Goal: Task Accomplishment & Management: Manage account settings

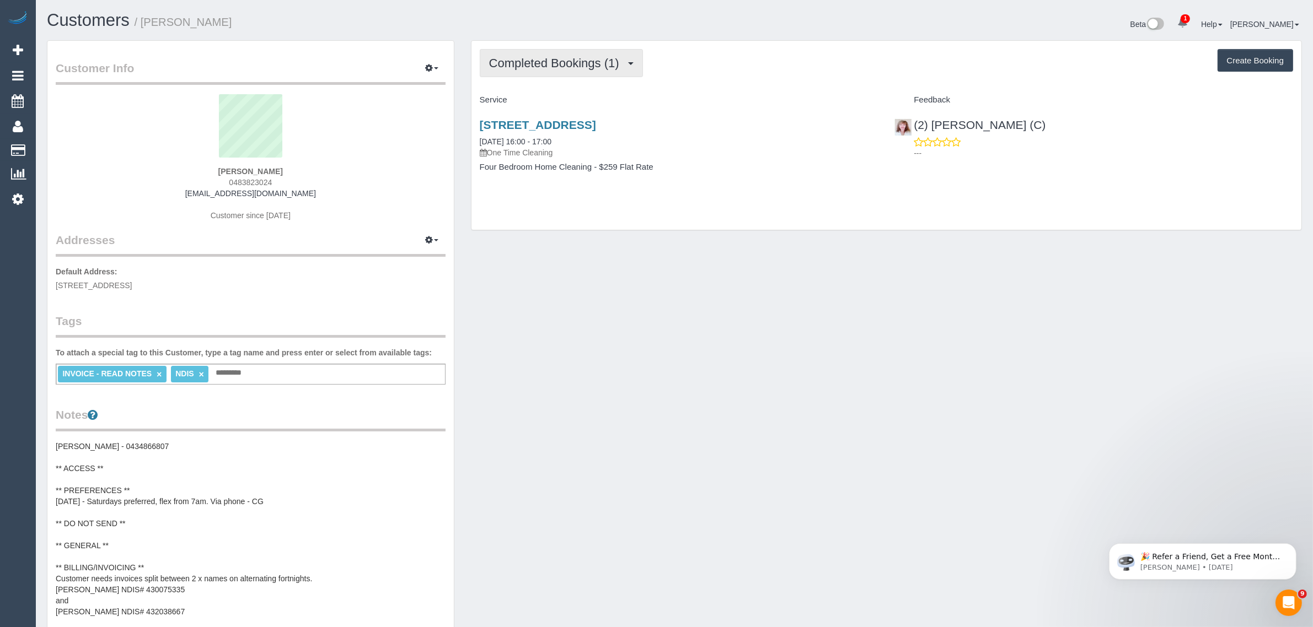
click at [574, 70] on button "Completed Bookings (1)" at bounding box center [561, 63] width 163 height 28
click at [550, 104] on link "Upcoming Bookings (11)" at bounding box center [538, 103] width 116 height 14
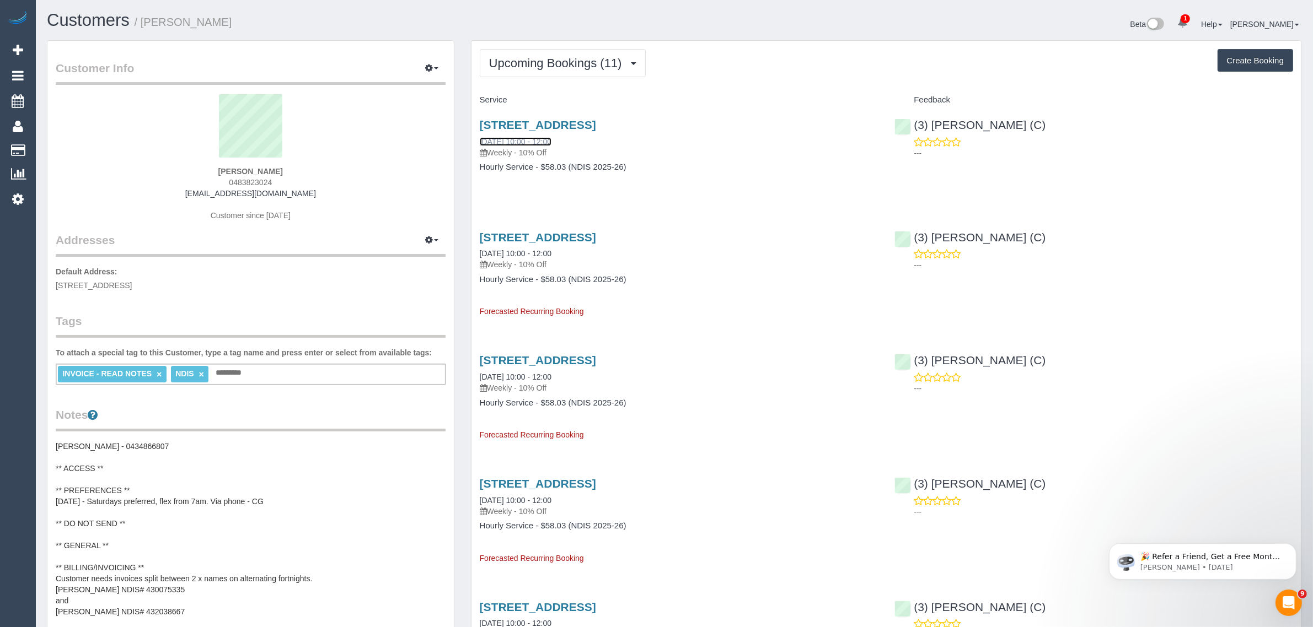
click at [516, 139] on link "23/08/2025 10:00 - 12:00" at bounding box center [516, 141] width 72 height 9
click at [541, 71] on button "Upcoming Bookings (11)" at bounding box center [563, 63] width 166 height 28
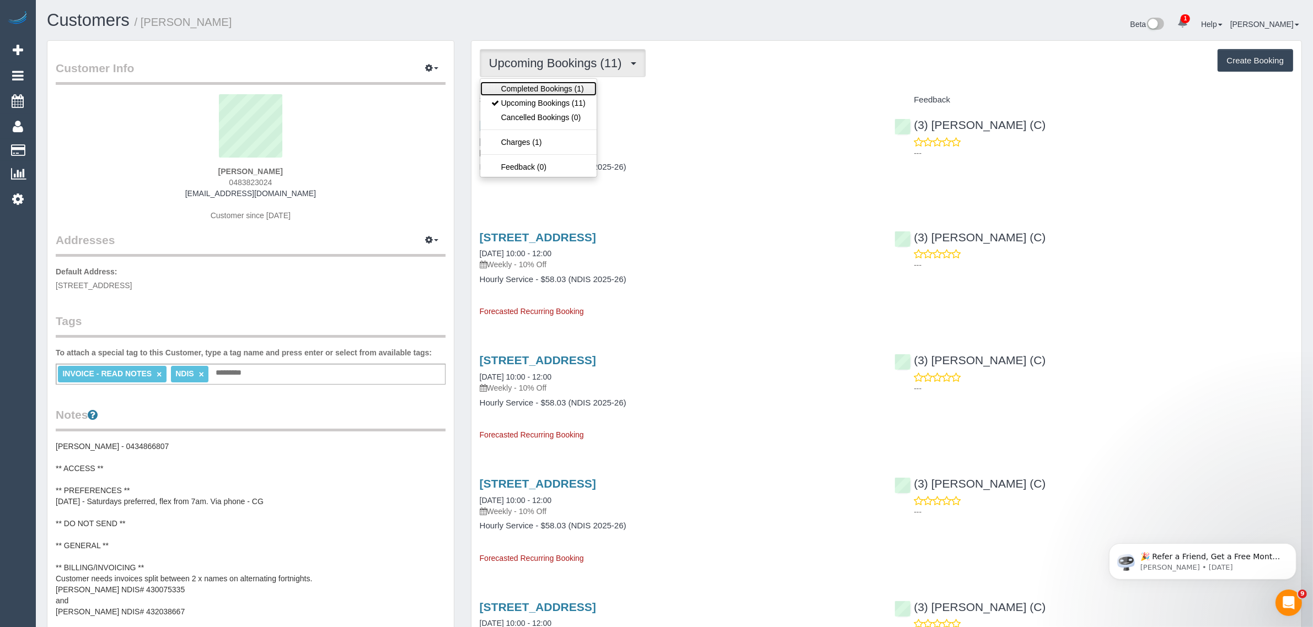
click at [546, 88] on link "Completed Bookings (1)" at bounding box center [538, 89] width 116 height 14
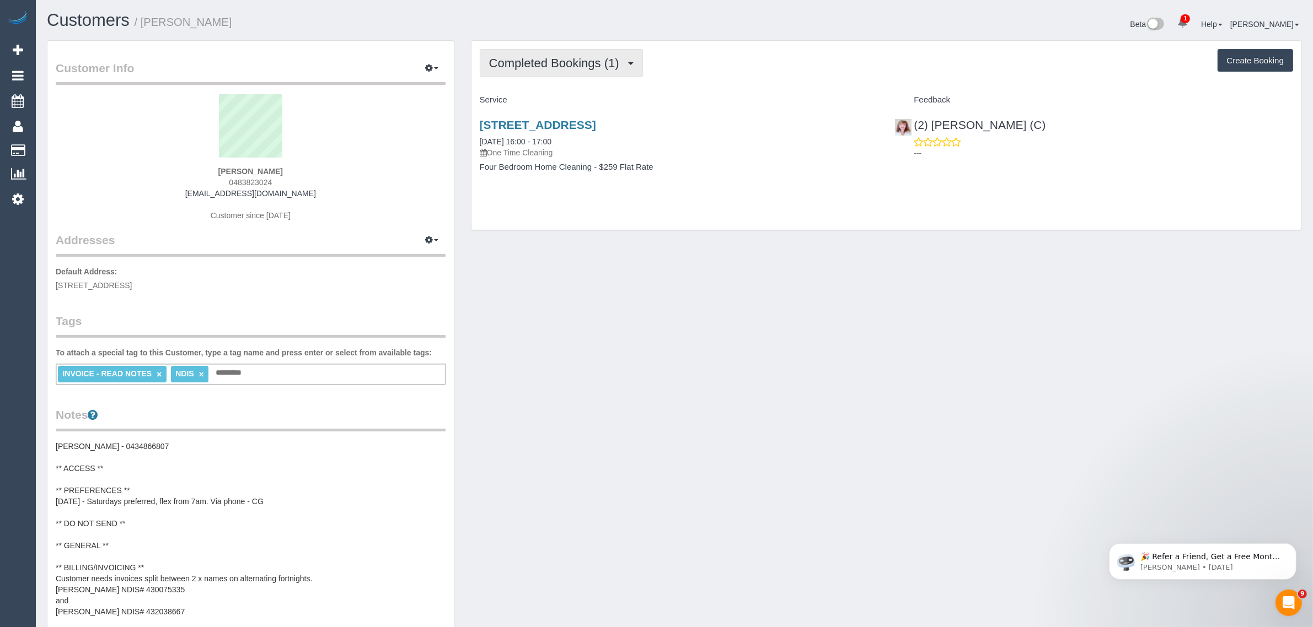
click at [576, 57] on span "Completed Bookings (1)" at bounding box center [557, 63] width 136 height 14
click at [545, 98] on link "Upcoming Bookings (11)" at bounding box center [538, 103] width 116 height 14
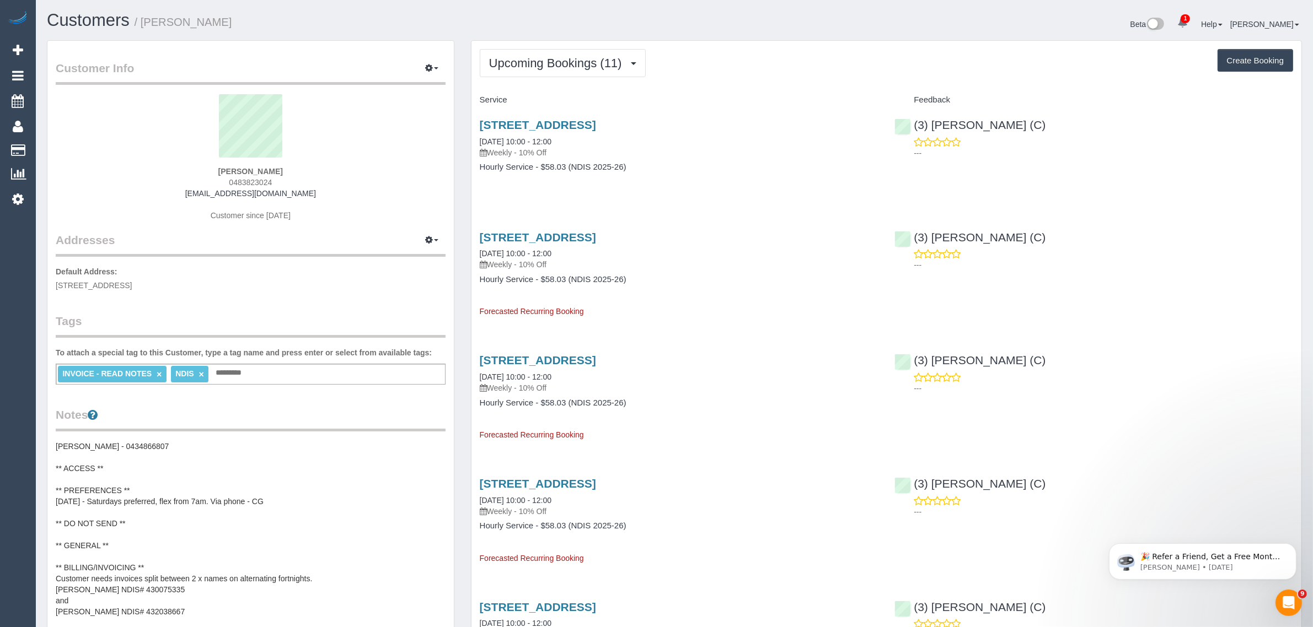
drag, startPoint x: 577, startPoint y: 139, endPoint x: 481, endPoint y: 134, distance: 96.1
click at [480, 133] on div "26 Lookout Way, Tarneit, VIC 3029 23/08/2025 10:00 - 12:00 Weekly - 10% Off" at bounding box center [679, 139] width 399 height 40
copy link "23/08/2025 10:00 - 12:00"
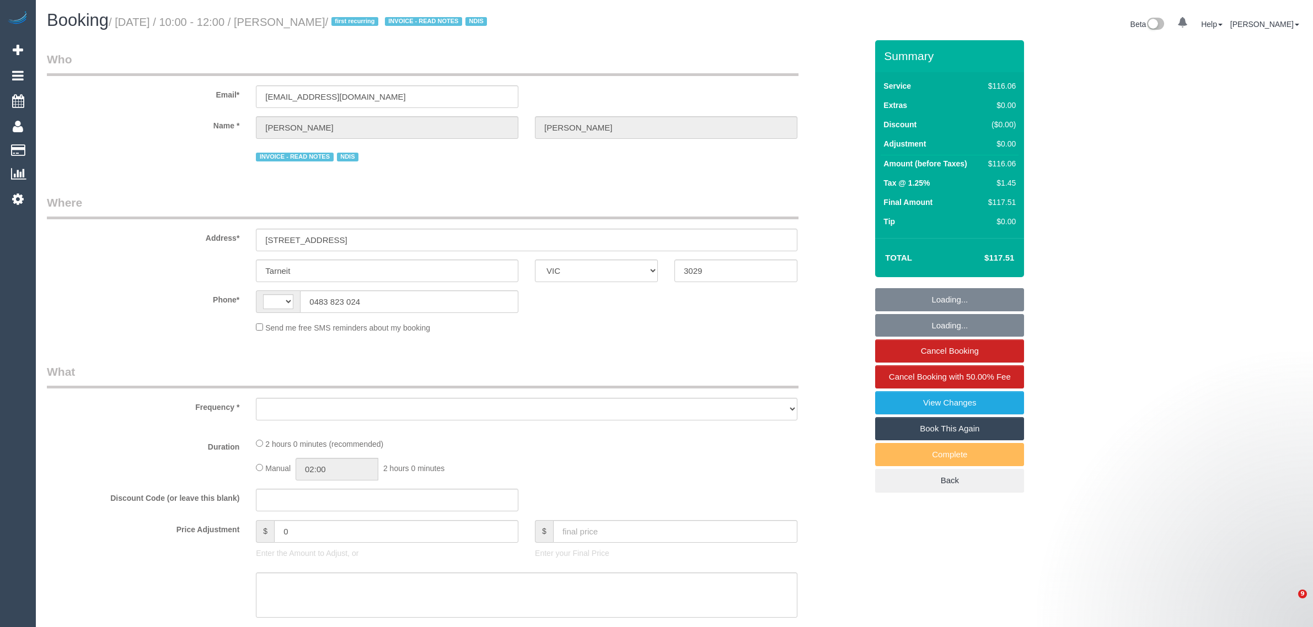
select select "VIC"
select select "string:AU"
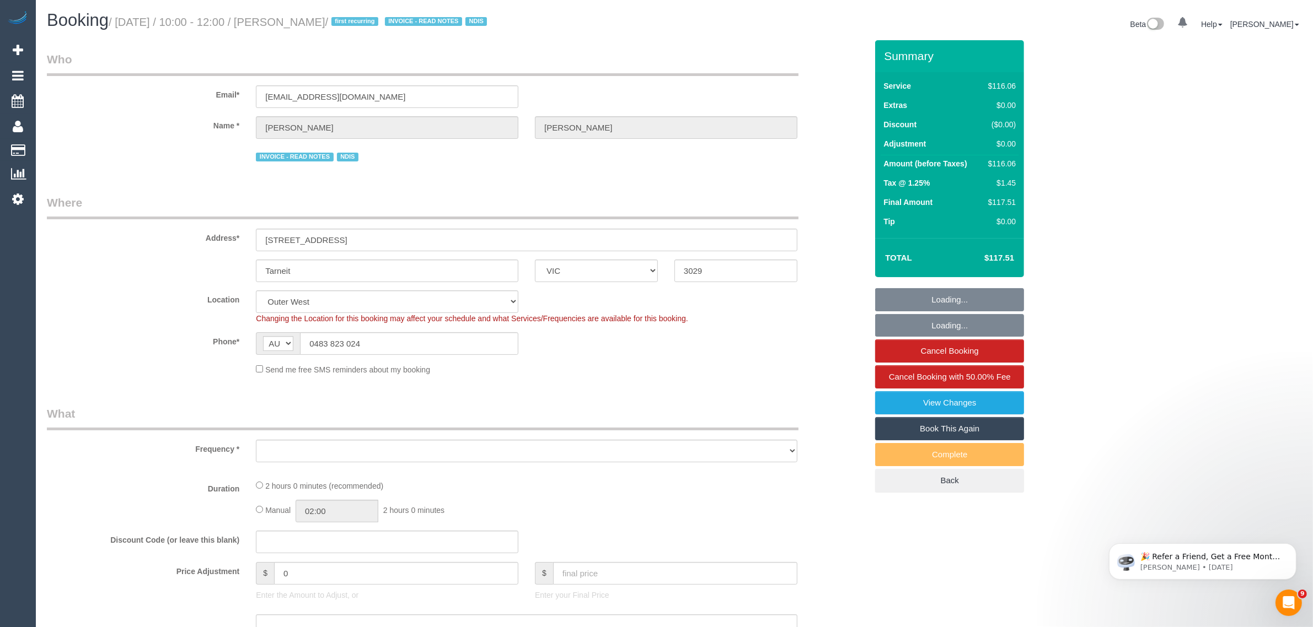
select select "object:768"
select select "number:27"
select select "number:14"
select select "number:19"
select select "number:24"
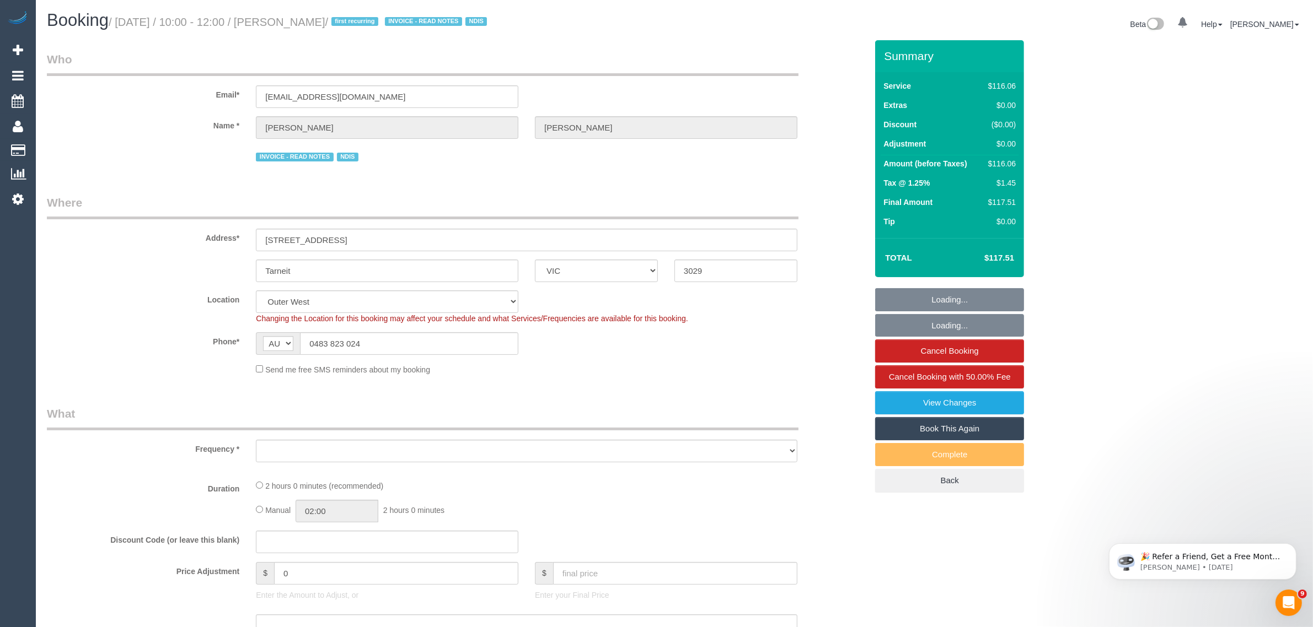
select select "number:34"
select select "number:12"
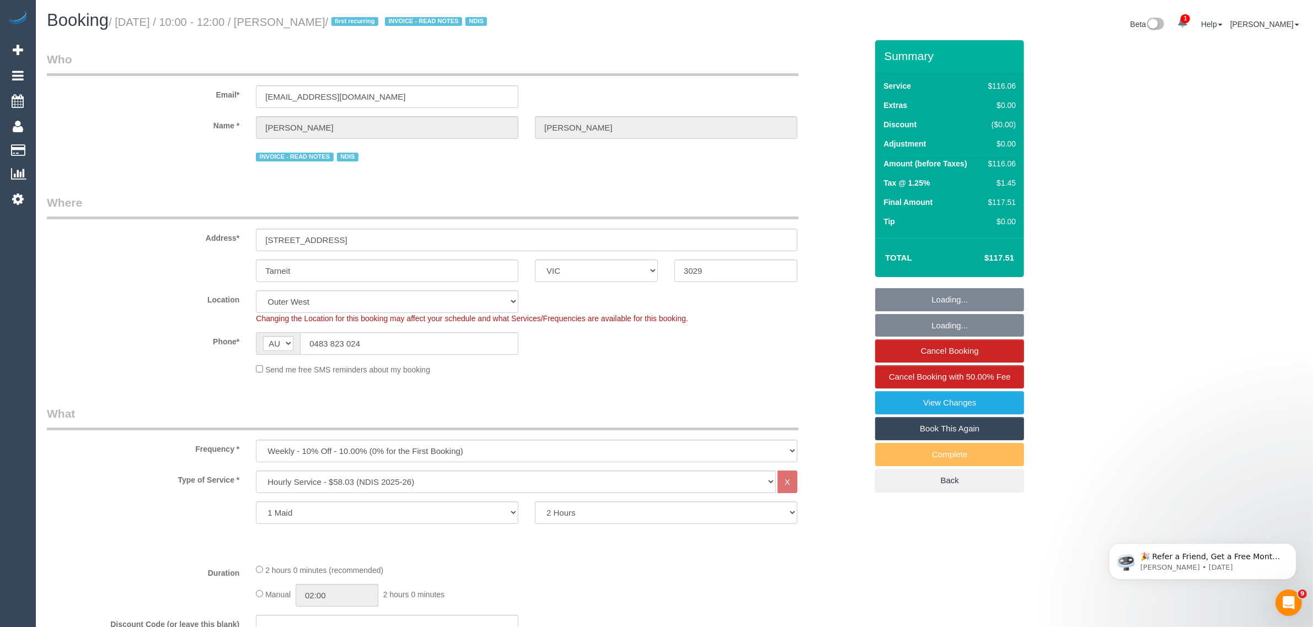
select select "object:773"
click at [412, 342] on input "0483 823 024" at bounding box center [409, 343] width 218 height 23
click at [751, 349] on div "Phone* AF AL DZ AD AO AI AQ AG AR AM AW AU AT AZ BS BH BD BB BY BE BZ BJ BM BT …" at bounding box center [457, 343] width 836 height 23
click at [1292, 547] on icon "Dismiss notification" at bounding box center [1293, 546] width 6 height 6
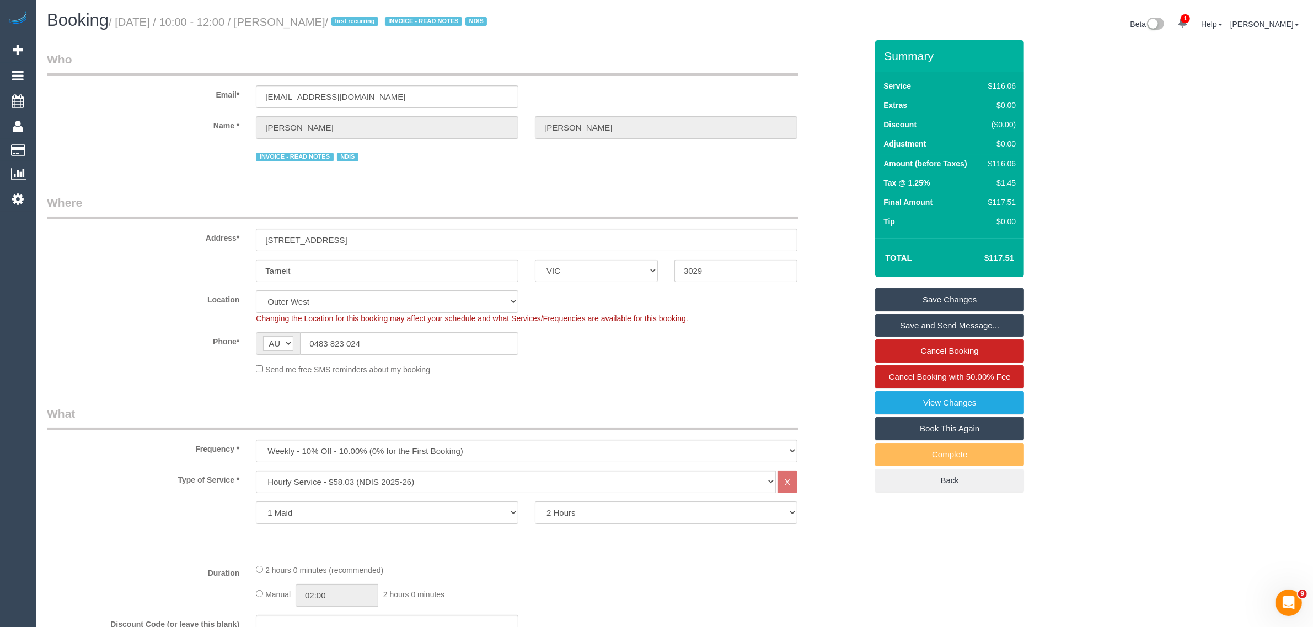
click at [808, 299] on div "Location Office City East (North) East (South) Inner East Inner North (East) In…" at bounding box center [457, 308] width 836 height 34
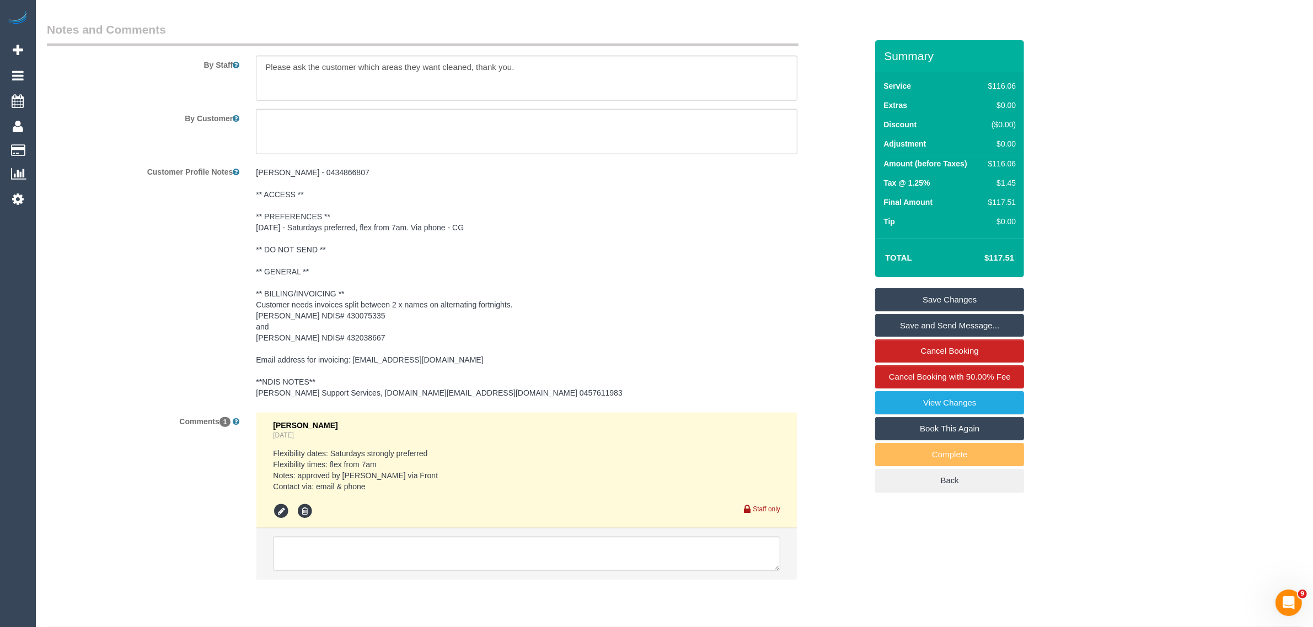
scroll to position [1520, 0]
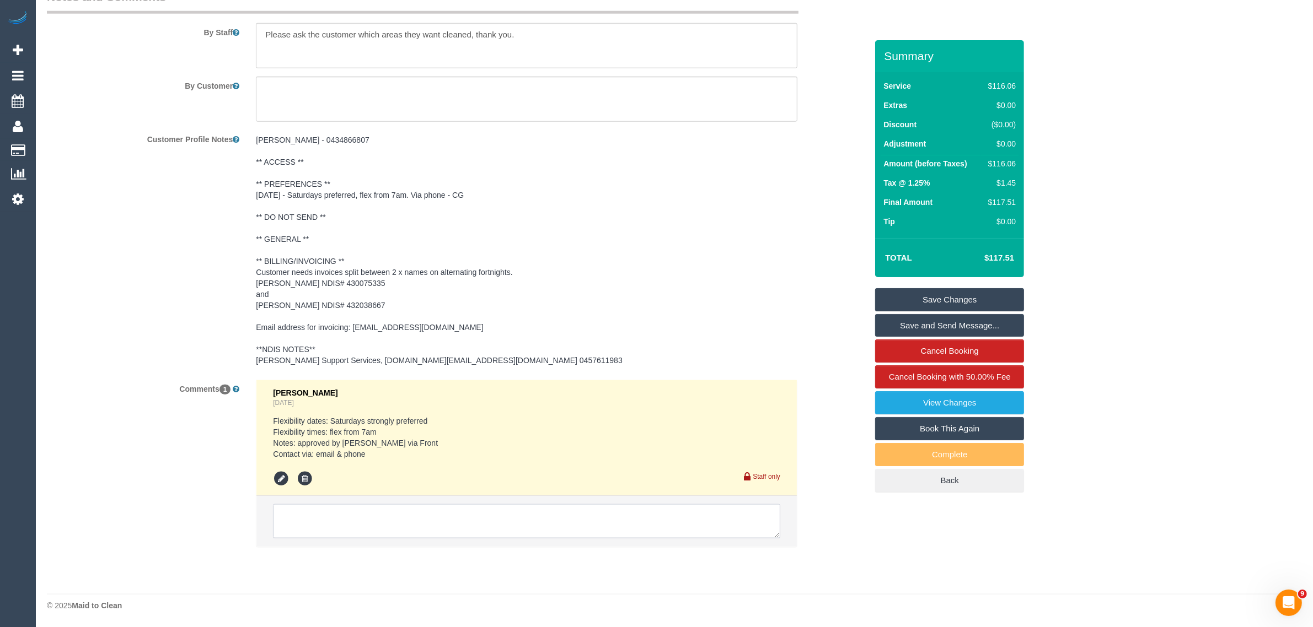
click at [602, 519] on textarea at bounding box center [526, 521] width 507 height 34
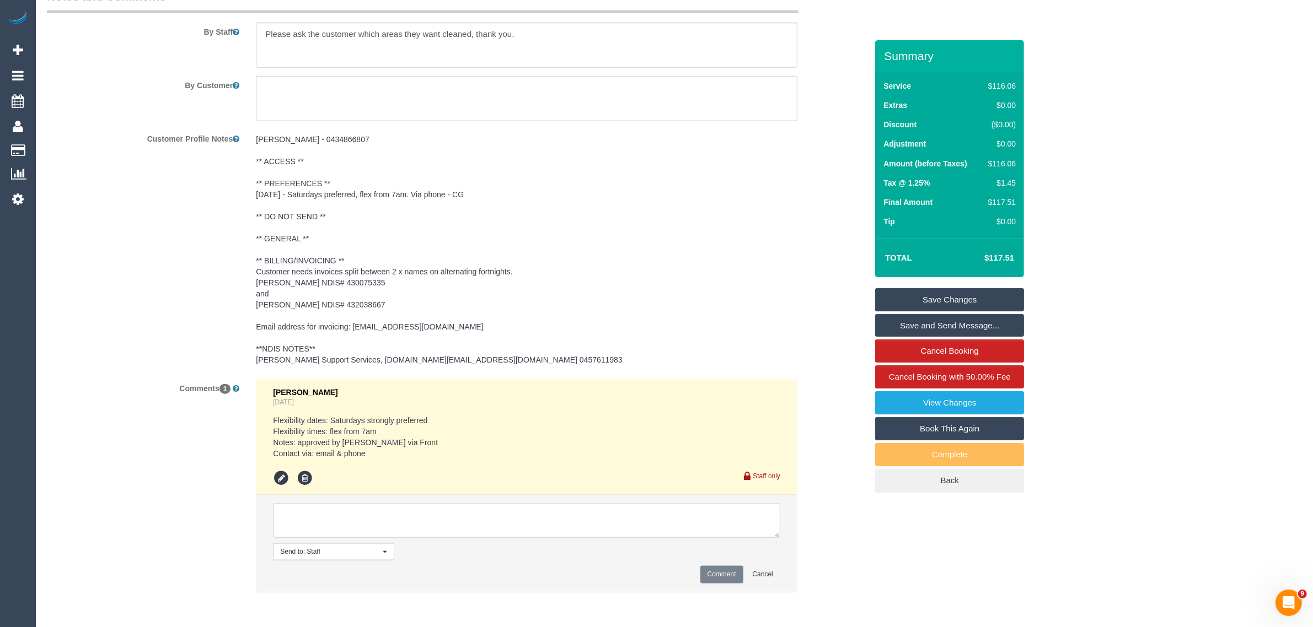
paste textarea "Cleaner(s) Unassigned: Reason Unassigned: Contact via: Which message sent: Addi…"
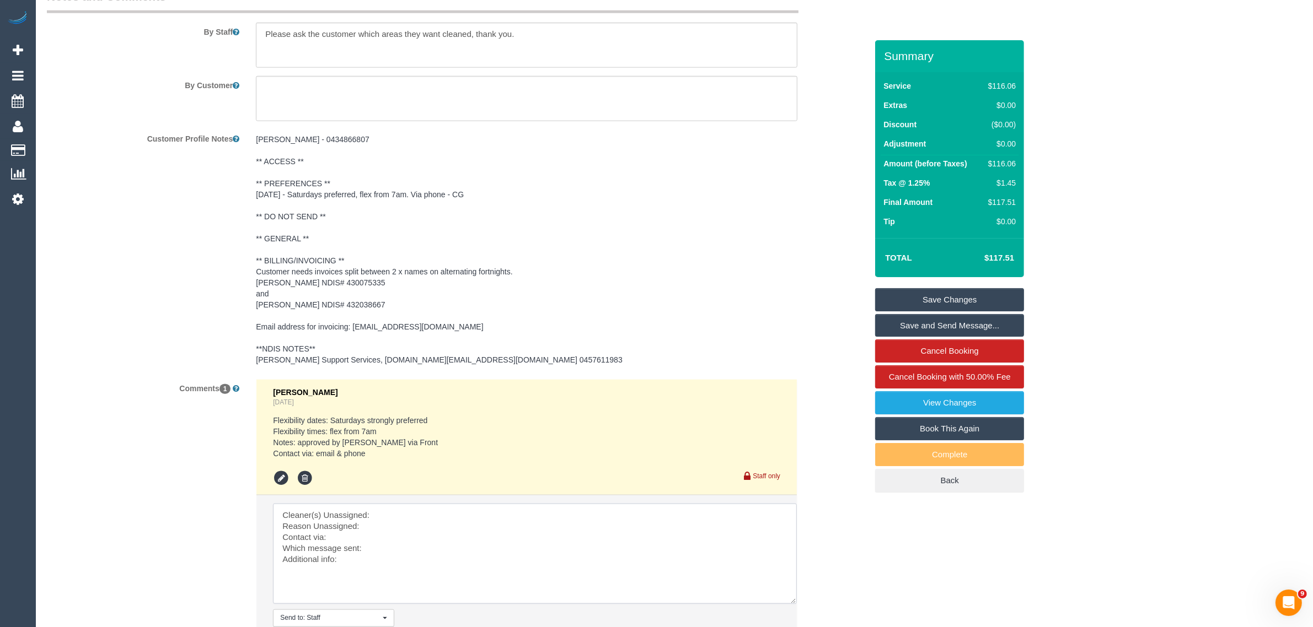
drag, startPoint x: 773, startPoint y: 534, endPoint x: 790, endPoint y: 600, distance: 68.3
click at [790, 600] on textarea at bounding box center [535, 554] width 524 height 100
click at [524, 516] on textarea at bounding box center [535, 554] width 524 height 100
type textarea "Cleaner(s) Unassigned: Reason Unassigned: Contact via: Which message sent: Addi…"
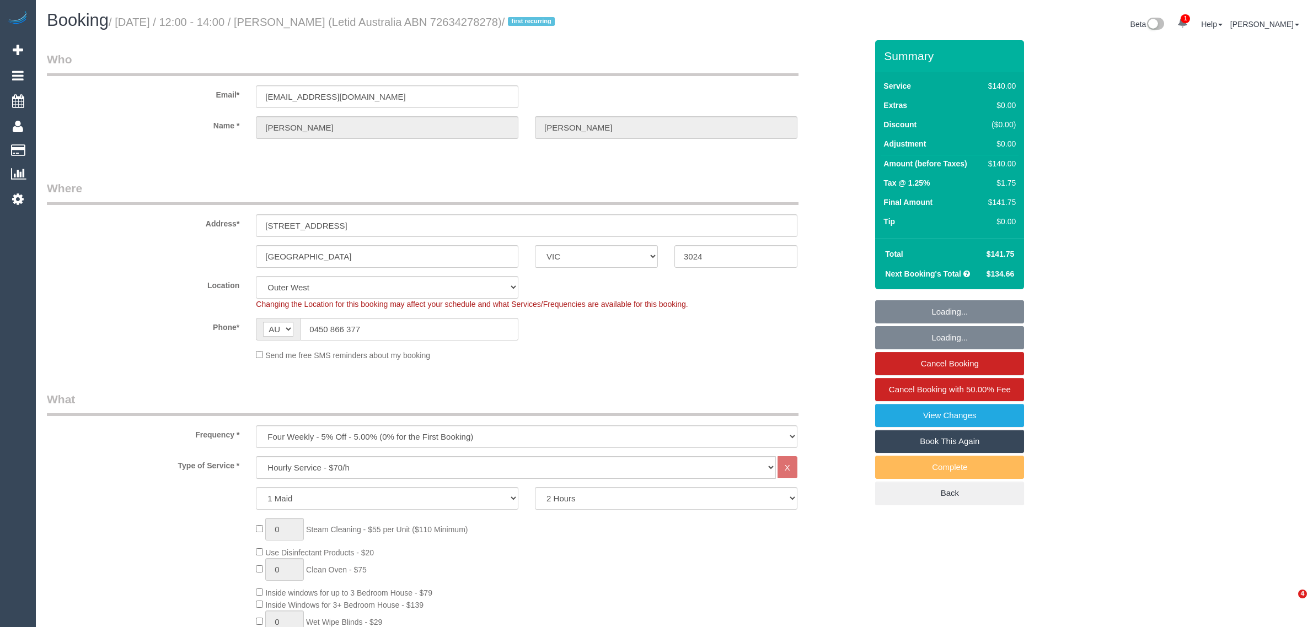
select select "VIC"
select select "number:28"
select select "number:14"
select select "number:19"
select select "number:23"
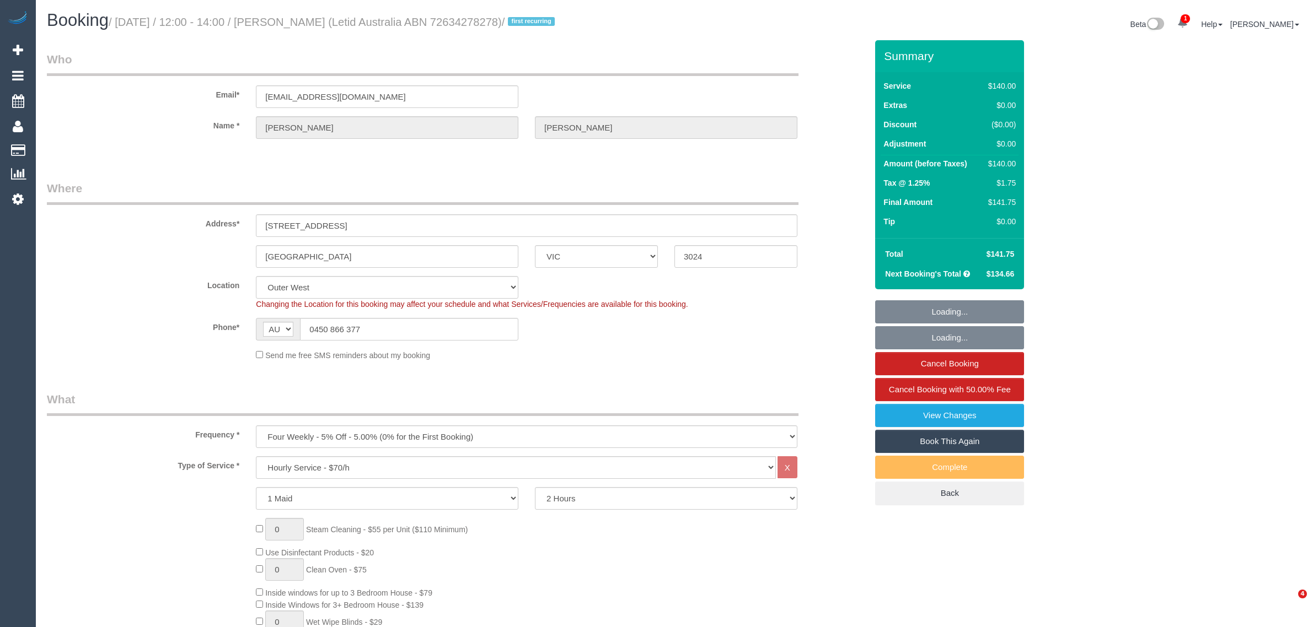
select select "number:33"
select select "number:12"
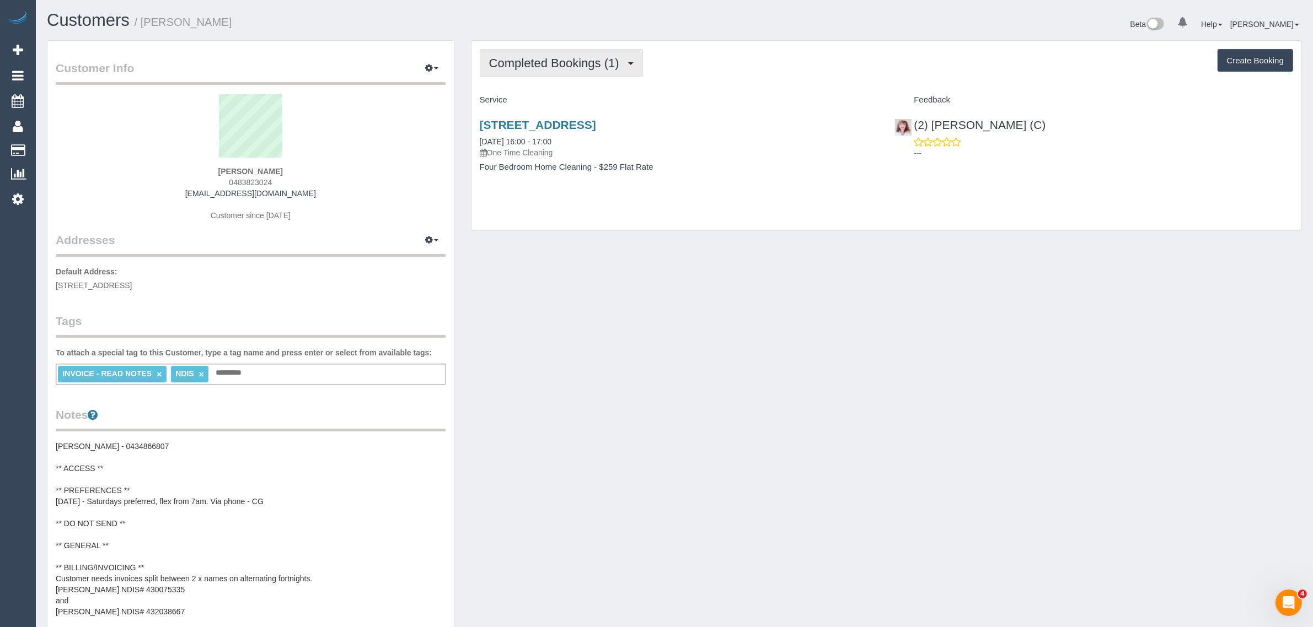
click at [567, 51] on button "Completed Bookings (1)" at bounding box center [561, 63] width 163 height 28
click at [541, 100] on link "Upcoming Bookings (11)" at bounding box center [538, 103] width 116 height 14
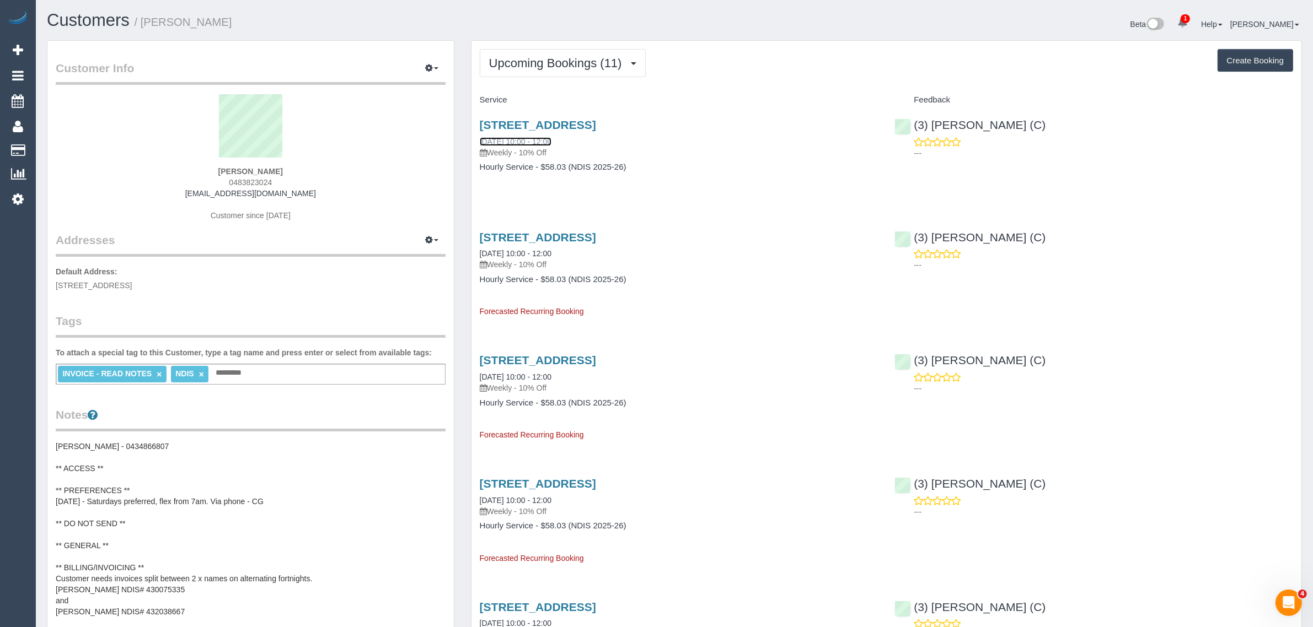
click at [534, 139] on link "23/08/2025 10:00 - 12:00" at bounding box center [516, 141] width 72 height 9
click at [560, 64] on span "Upcoming Bookings (11)" at bounding box center [558, 63] width 138 height 14
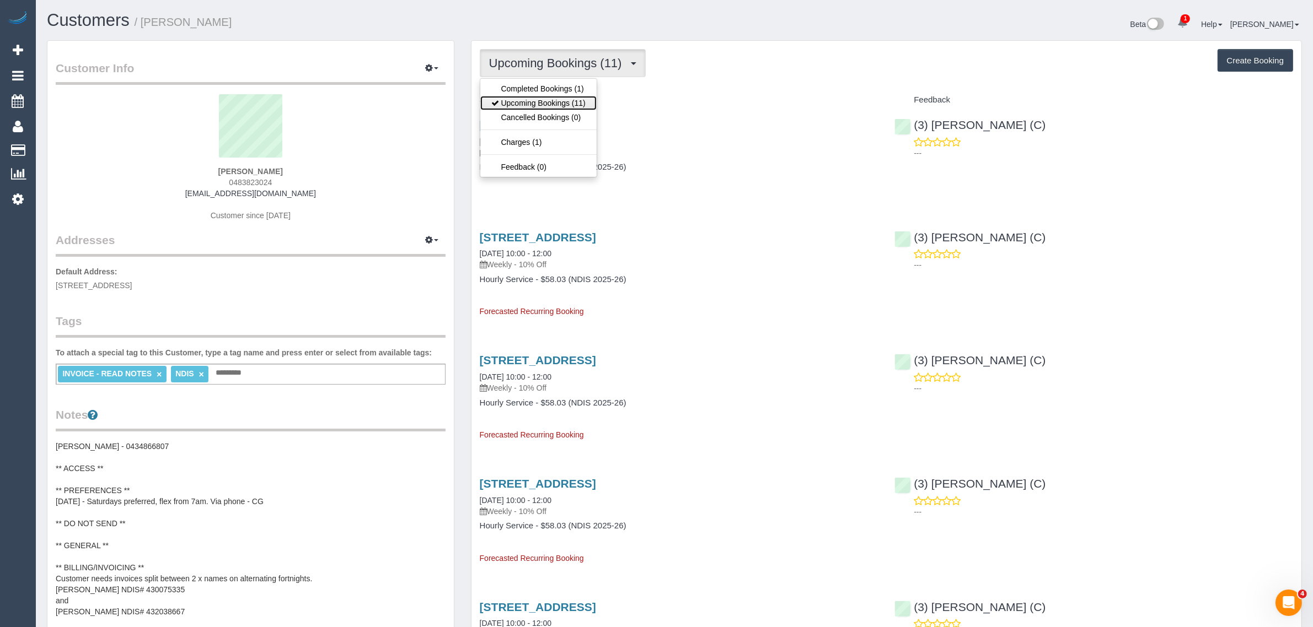
click at [539, 109] on link "Upcoming Bookings (11)" at bounding box center [538, 103] width 116 height 14
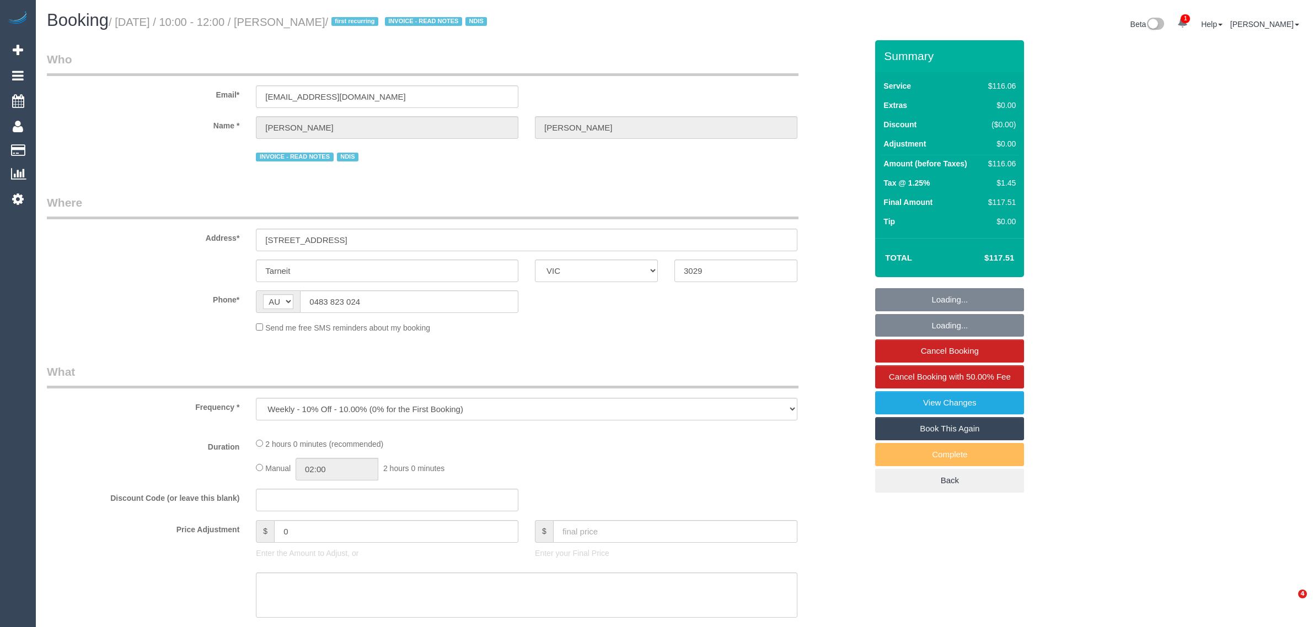
select select "VIC"
select select "number:27"
select select "number:14"
select select "number:19"
select select "number:24"
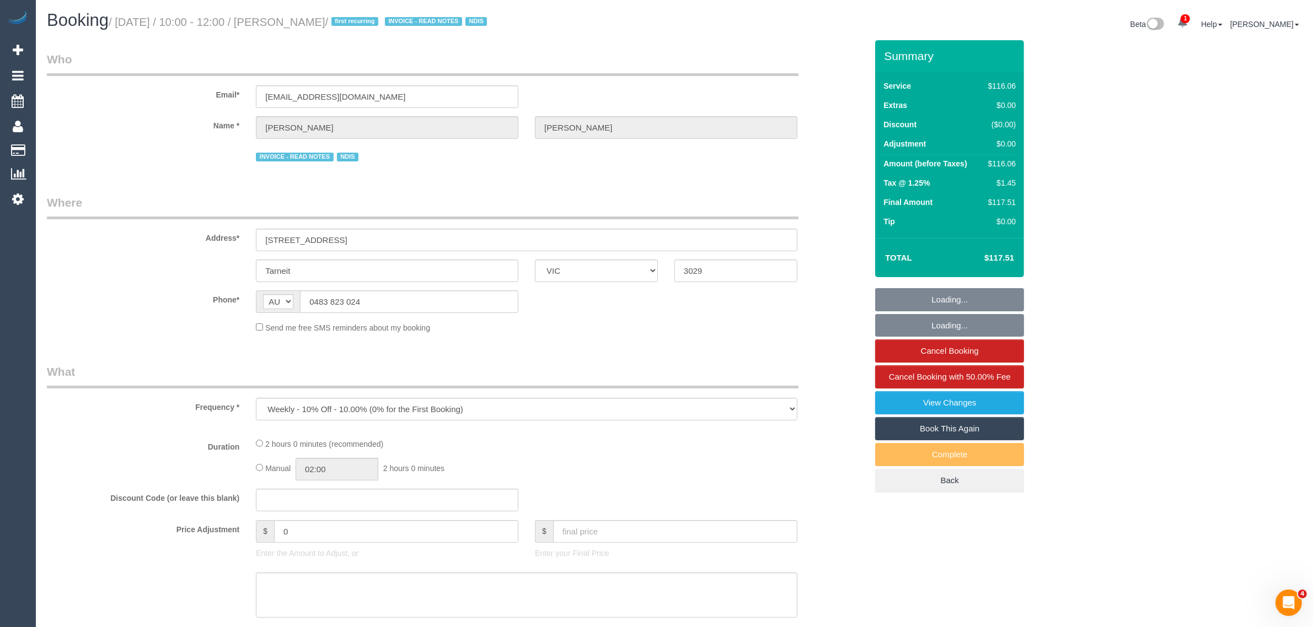
select select "number:34"
select select "number:12"
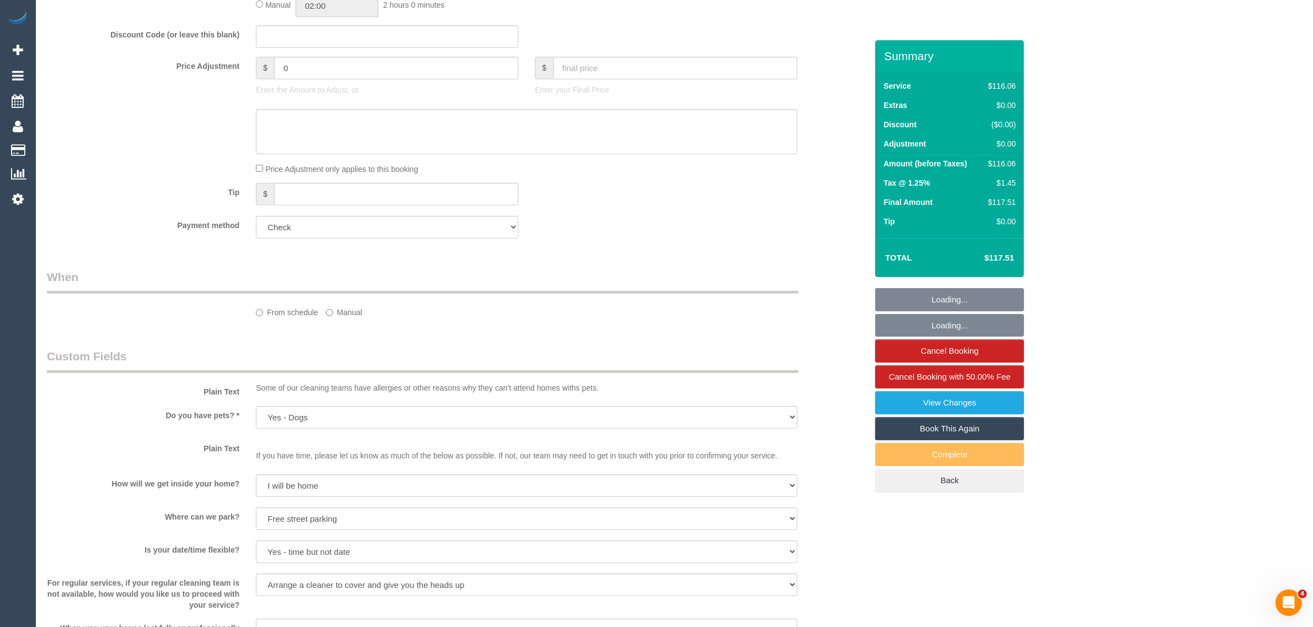
select select "object:714"
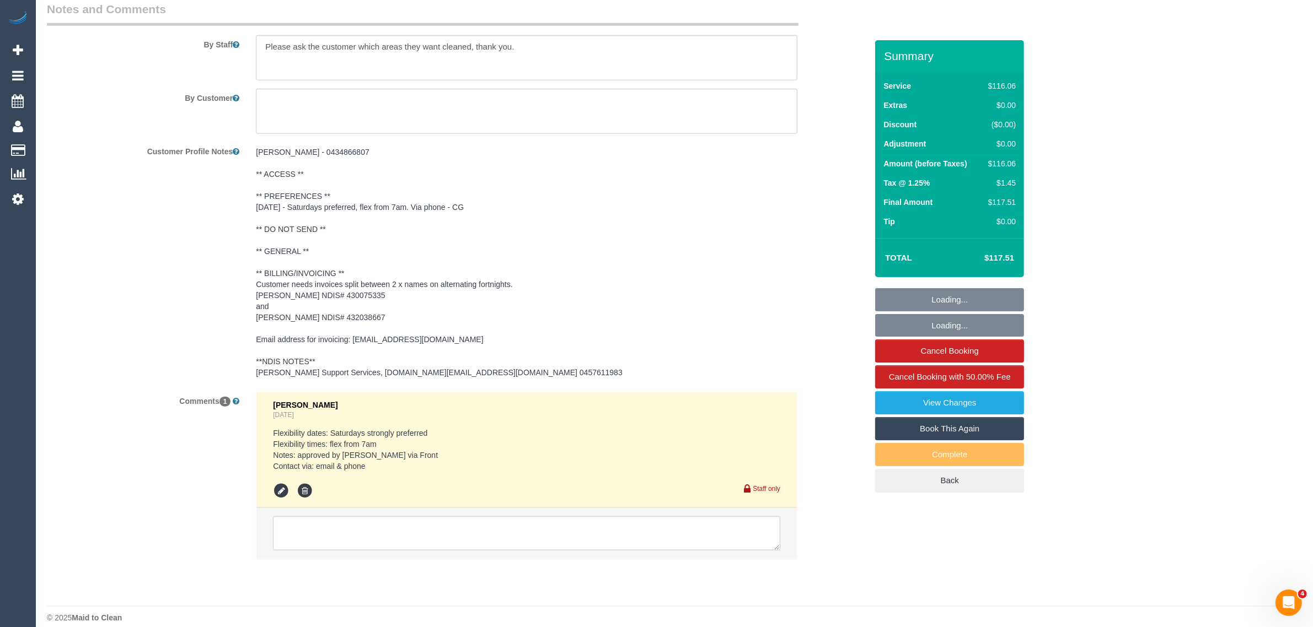
scroll to position [1520, 0]
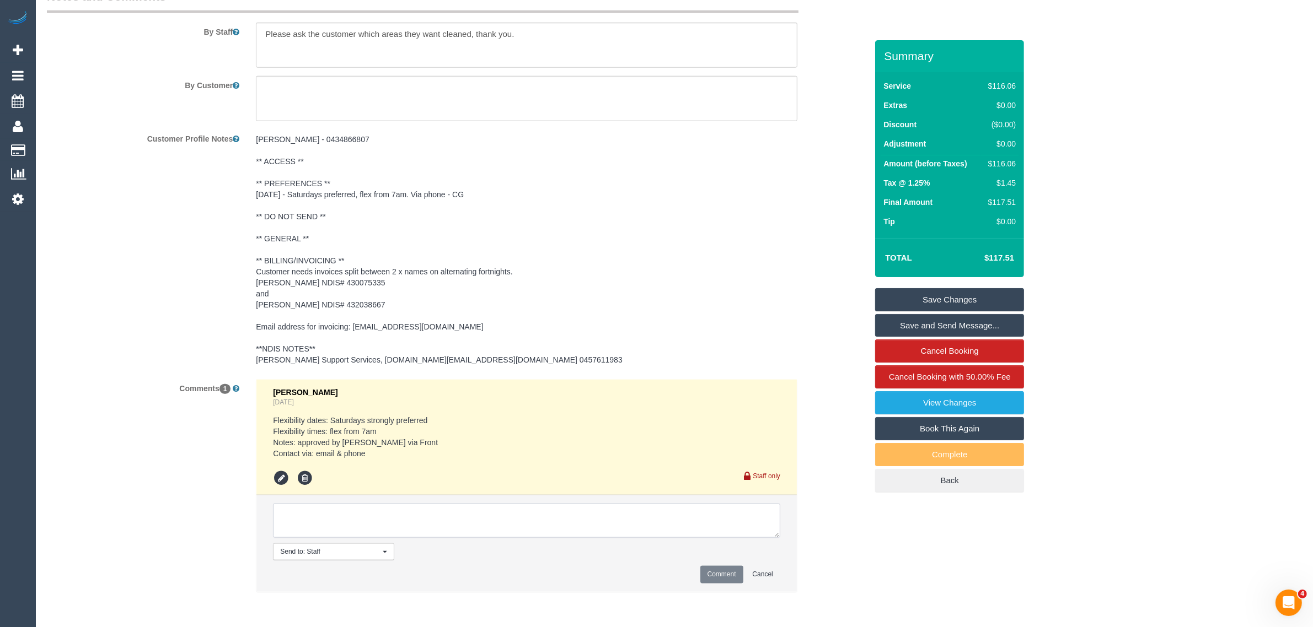
click at [457, 535] on textarea at bounding box center [526, 521] width 507 height 34
paste textarea "Cleaner(s) Unassigned: Reason Unassigned: Contact via: Which message sent: Addi…"
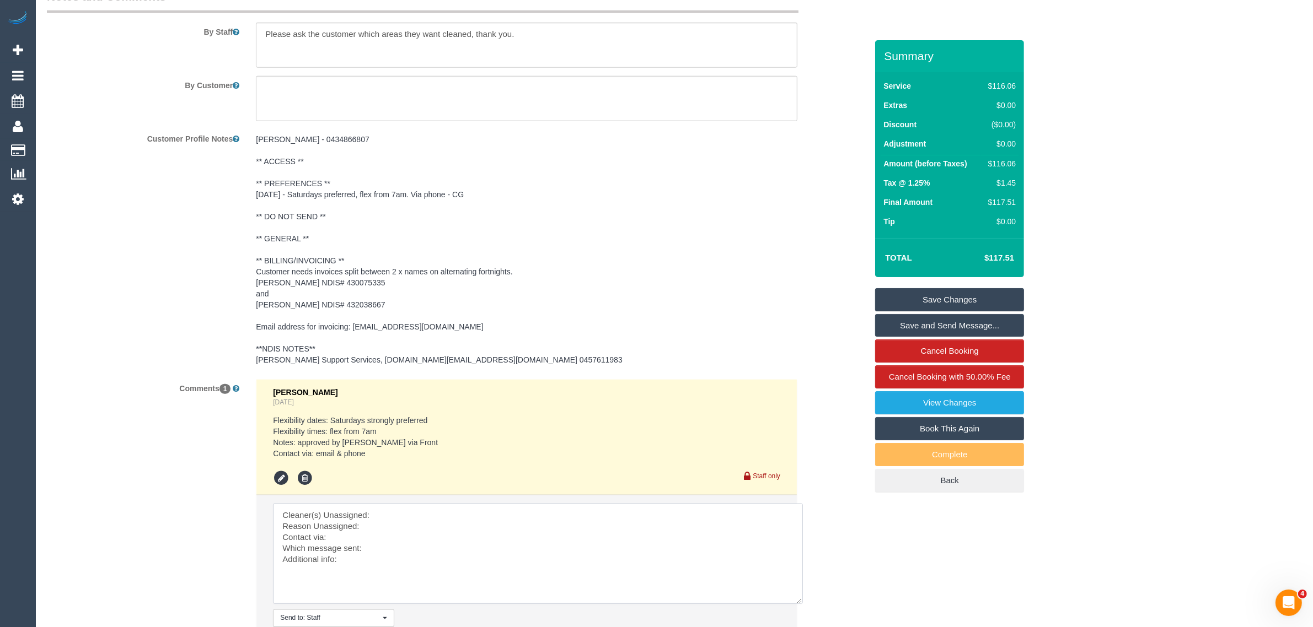
drag, startPoint x: 773, startPoint y: 535, endPoint x: 797, endPoint y: 602, distance: 70.3
click at [797, 602] on textarea at bounding box center [538, 554] width 530 height 100
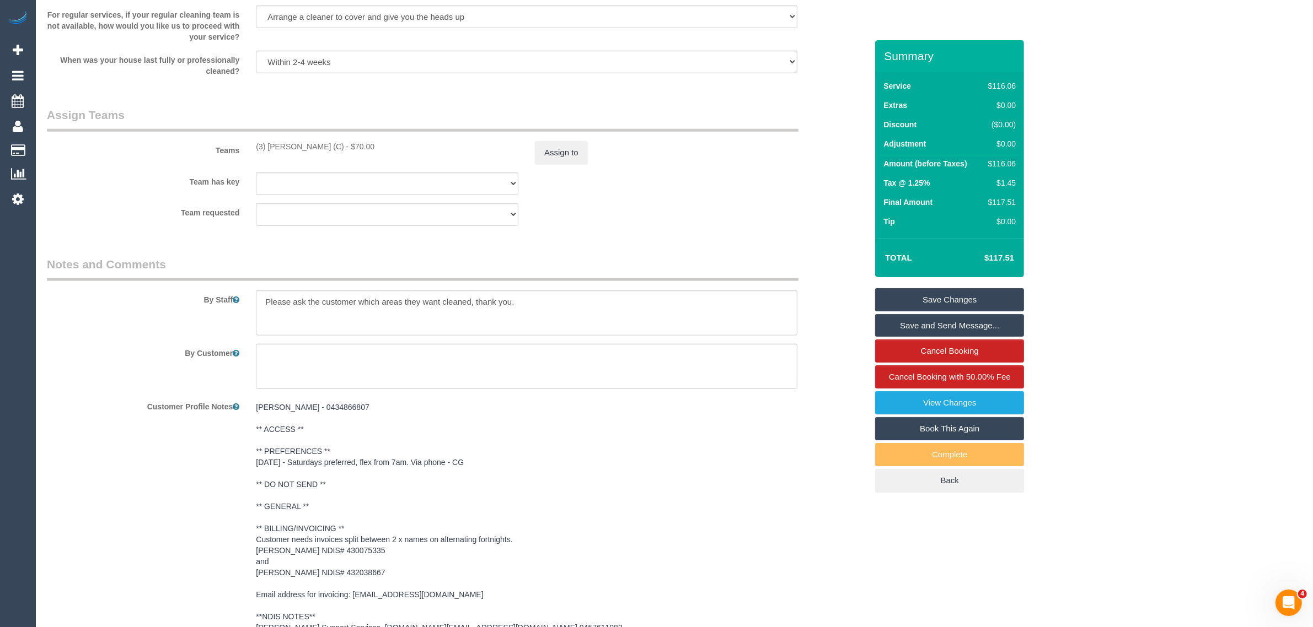
scroll to position [1244, 0]
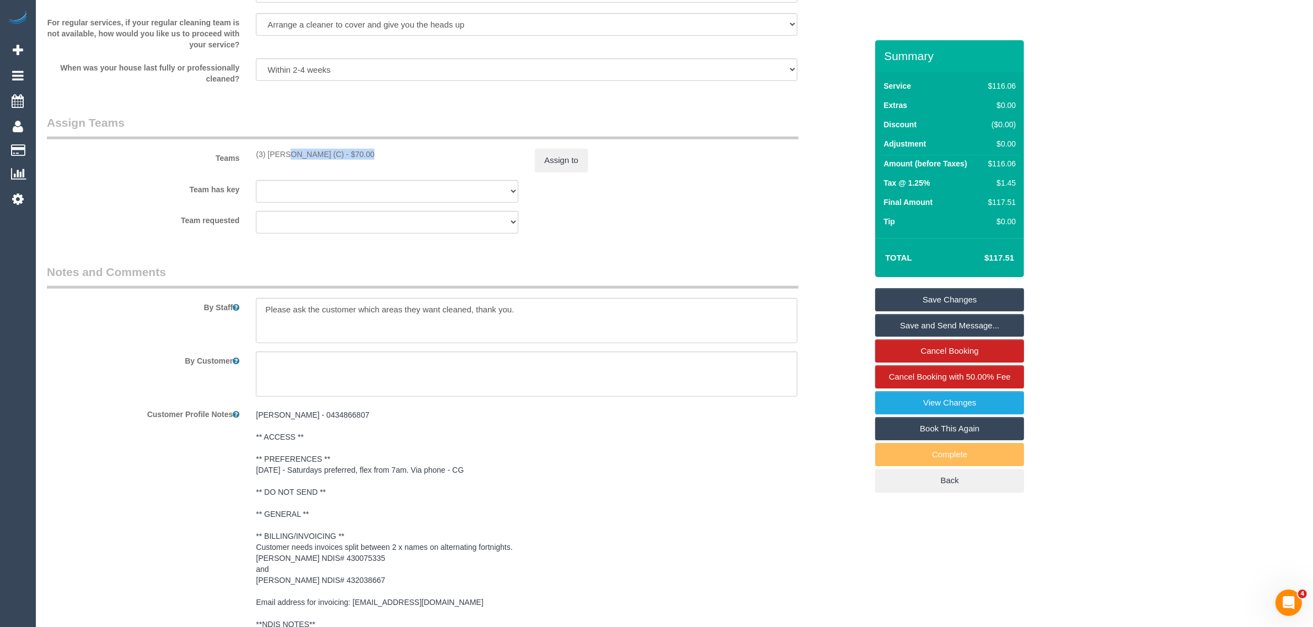
drag, startPoint x: 255, startPoint y: 155, endPoint x: 332, endPoint y: 165, distance: 78.4
click at [332, 165] on div "Teams (3) [PERSON_NAME] (C) - $70.00 Assign to" at bounding box center [457, 143] width 836 height 57
copy div "(3) [PERSON_NAME] (C)"
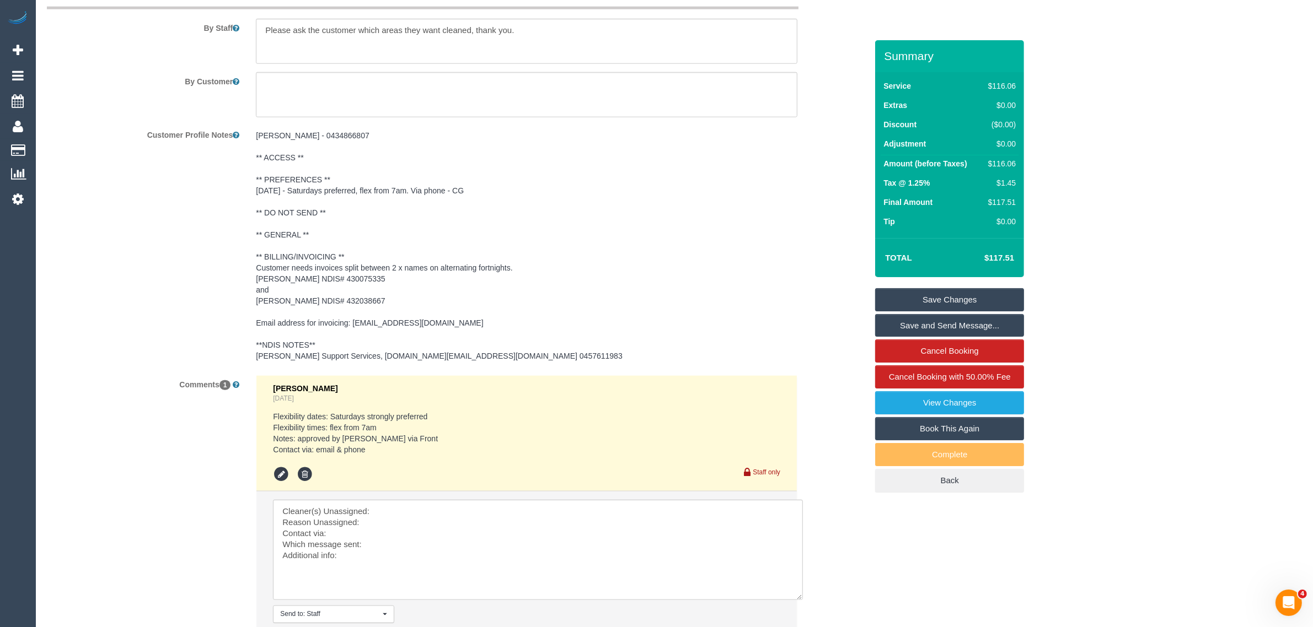
scroll to position [1631, 0]
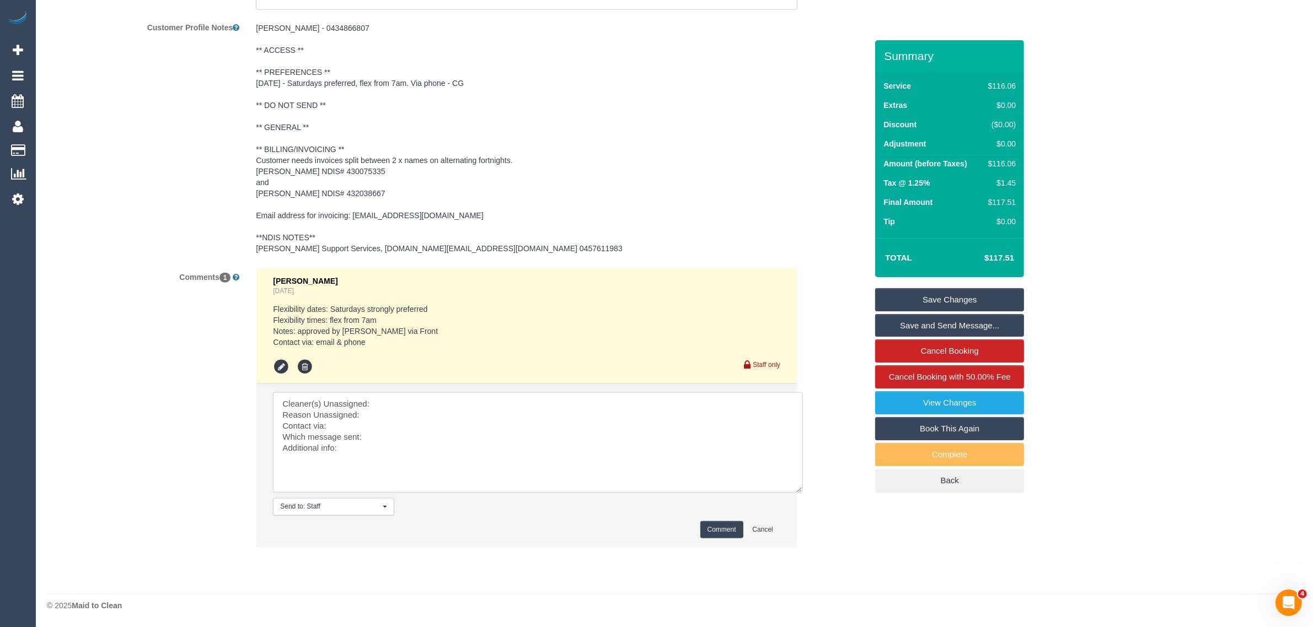
click at [421, 408] on textarea at bounding box center [538, 443] width 530 height 100
paste textarea "(3) [PERSON_NAME] (C)"
click at [393, 417] on textarea at bounding box center [538, 443] width 530 height 100
click at [411, 429] on textarea at bounding box center [538, 443] width 530 height 100
click at [425, 434] on textarea at bounding box center [538, 443] width 530 height 100
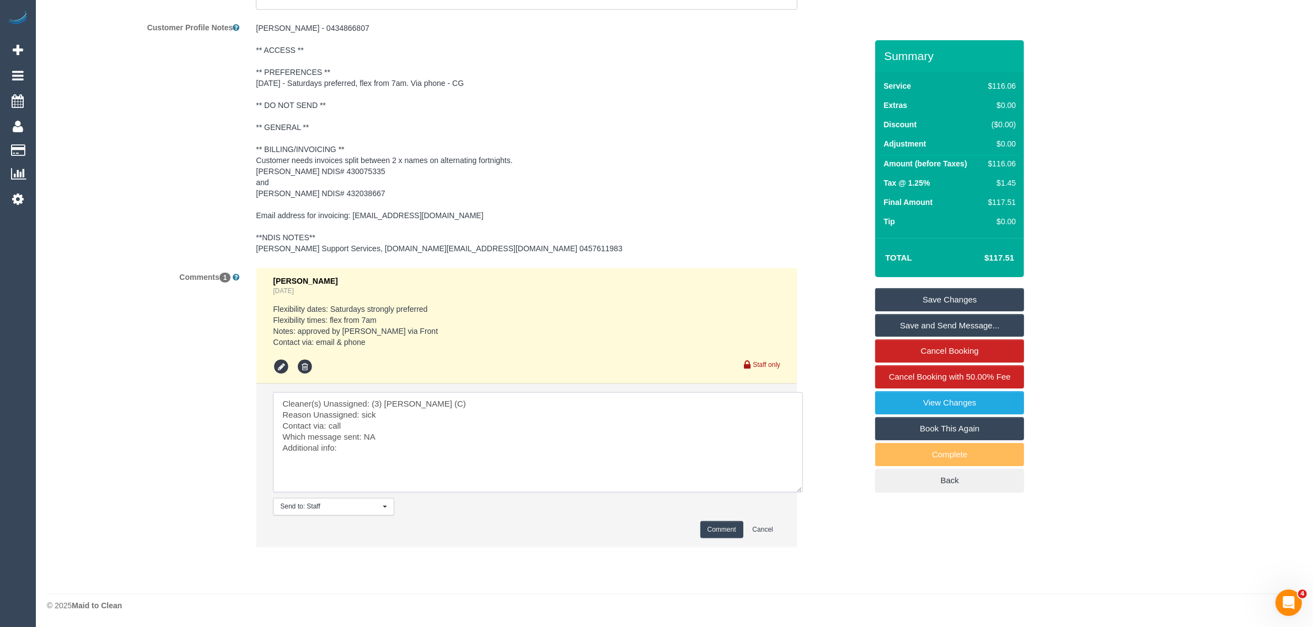
type textarea "Cleaner(s) Unassigned: (3) [PERSON_NAME] (C) Reason Unassigned: sick Contact vi…"
click at [728, 528] on button "Comment" at bounding box center [721, 530] width 43 height 17
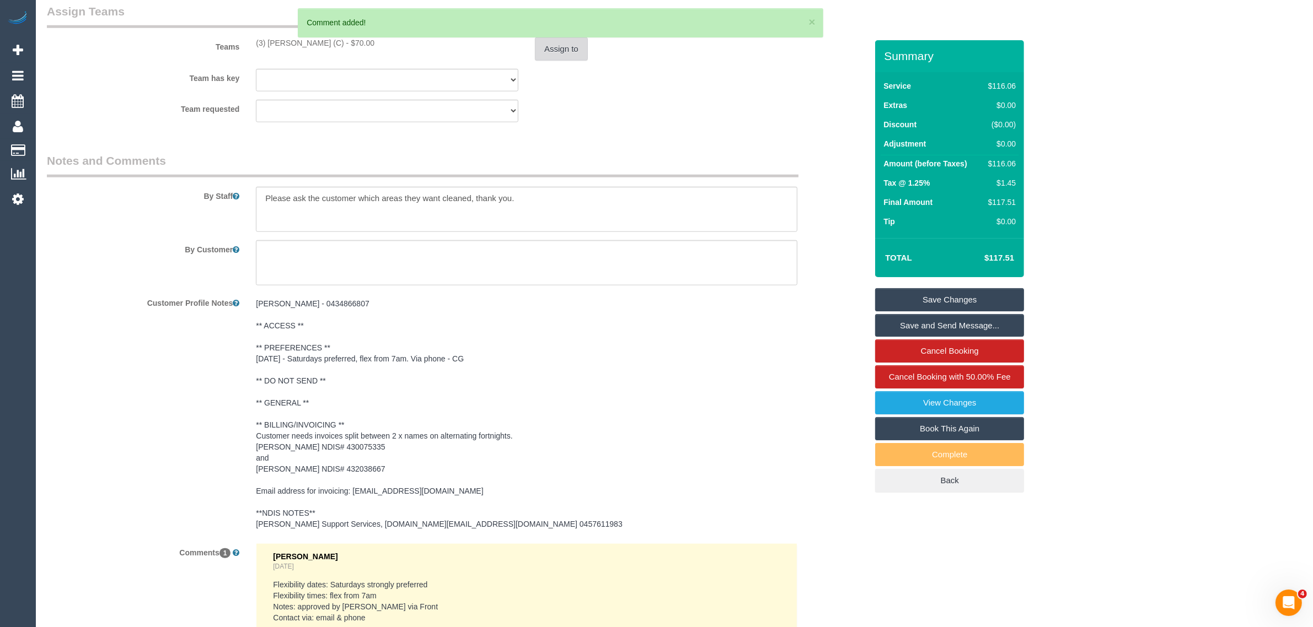
click at [566, 49] on button "Assign to" at bounding box center [561, 48] width 53 height 23
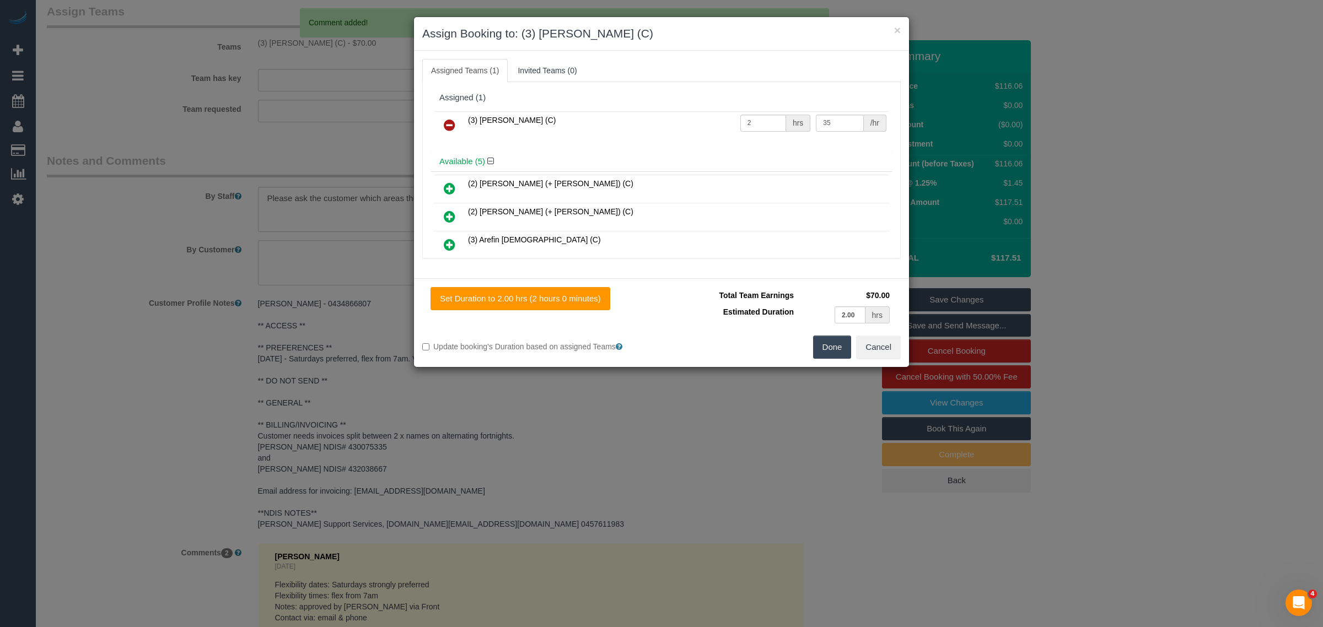
click at [454, 126] on icon at bounding box center [450, 125] width 12 height 13
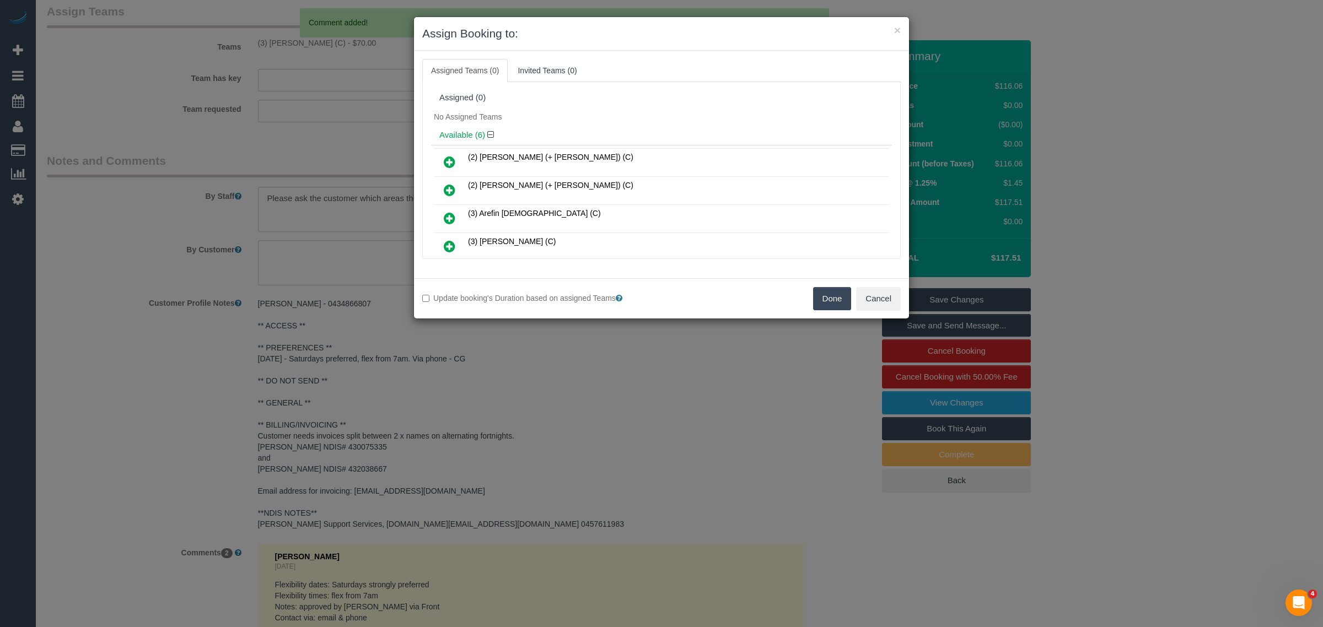
click at [841, 298] on button "Done" at bounding box center [832, 298] width 39 height 23
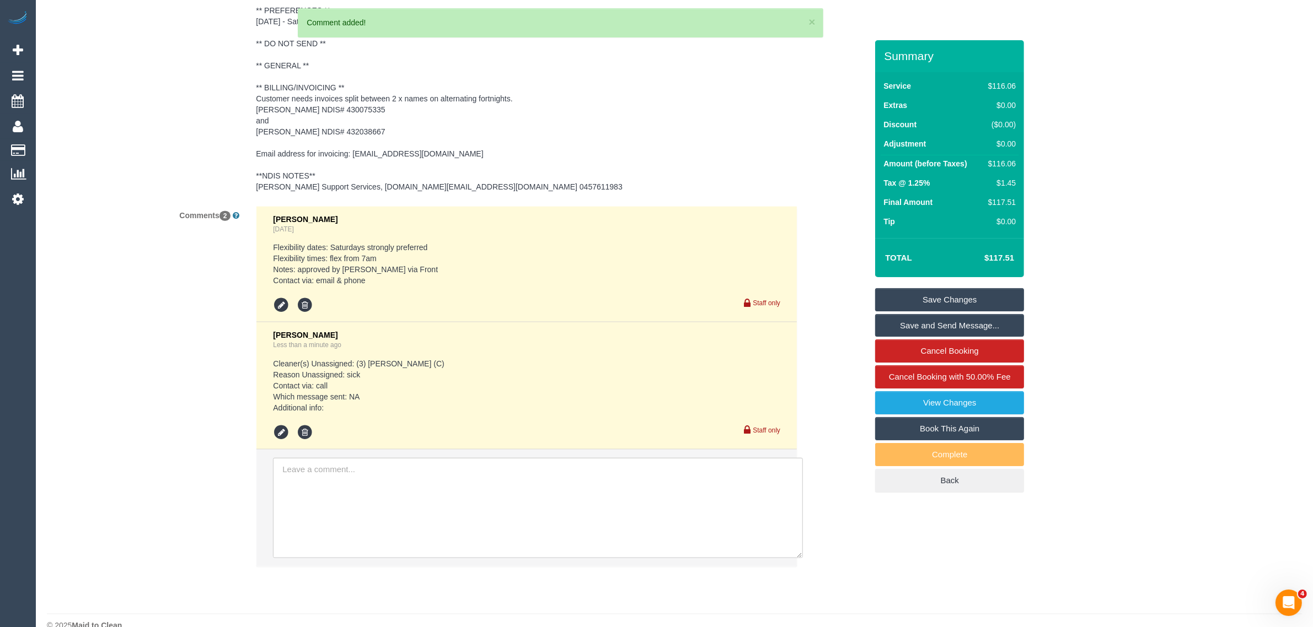
scroll to position [1712, 0]
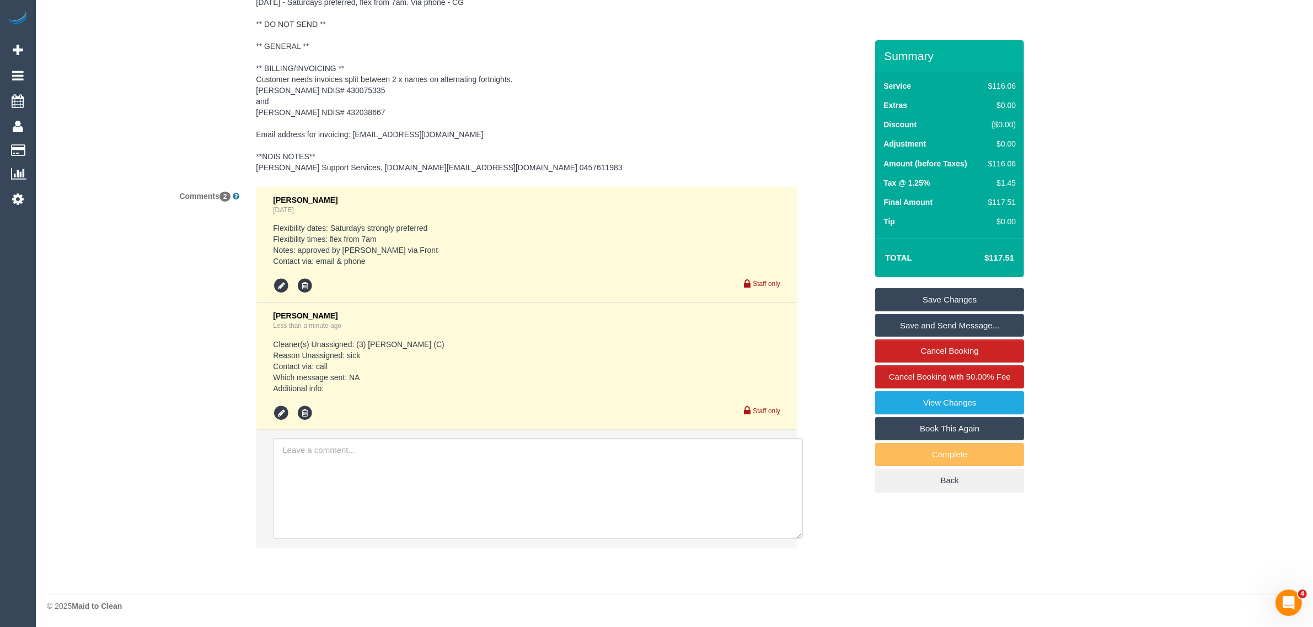
drag, startPoint x: 270, startPoint y: 414, endPoint x: 277, endPoint y: 414, distance: 6.6
click at [270, 414] on li "[PERSON_NAME] Less than a minute ago Cleaner(s) Unassigned: (3) [PERSON_NAME] (…" at bounding box center [526, 366] width 540 height 127
click at [277, 414] on icon at bounding box center [281, 413] width 17 height 17
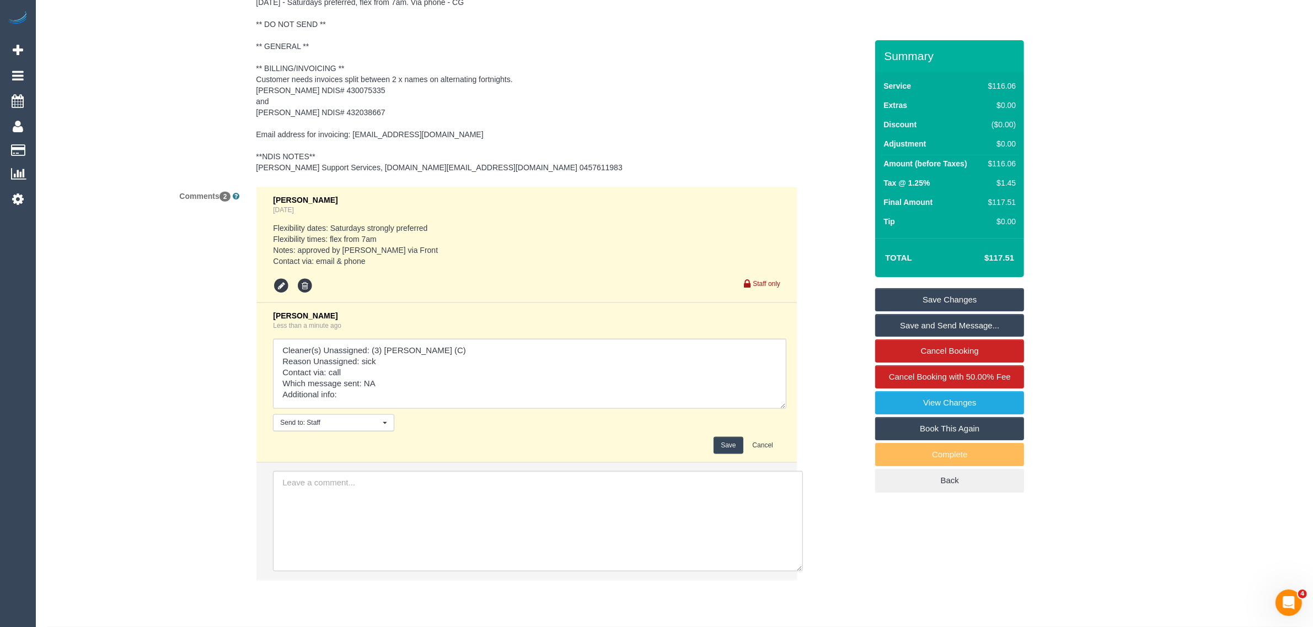
drag, startPoint x: 776, startPoint y: 373, endPoint x: 777, endPoint y: 422, distance: 49.6
click at [782, 420] on li "[PERSON_NAME] Less than a minute ago Send to: Staff Nothing selected Send to: S…" at bounding box center [526, 383] width 540 height 160
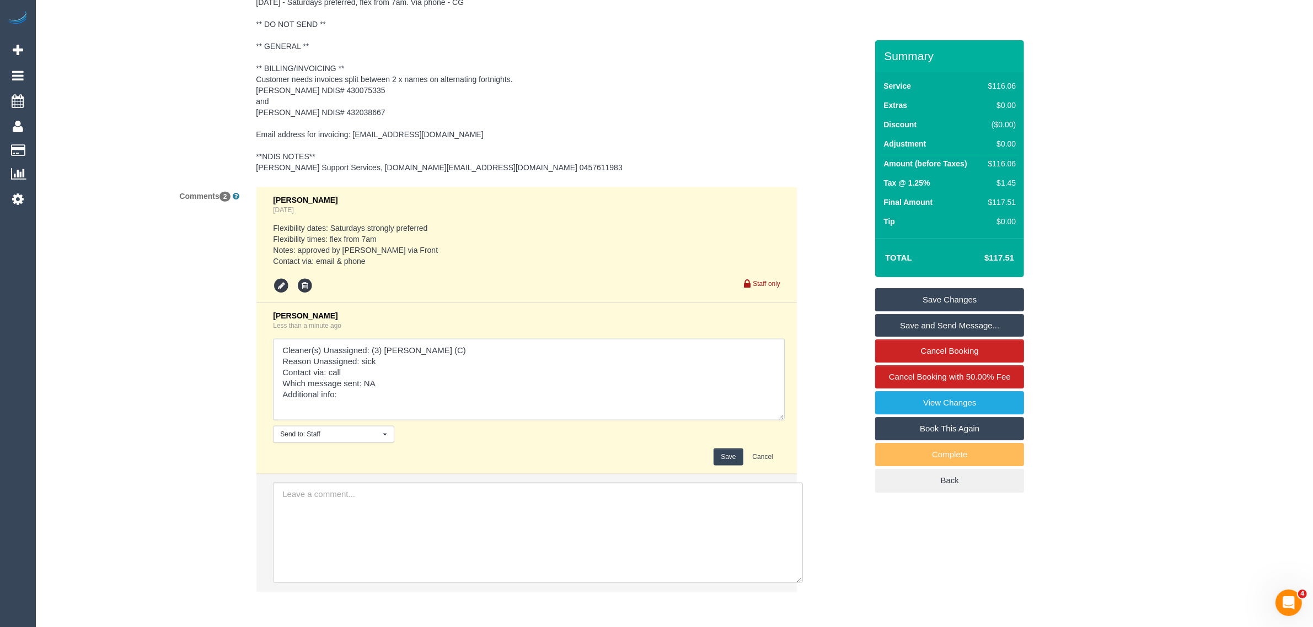
click at [583, 389] on textarea at bounding box center [529, 380] width 512 height 82
click at [538, 395] on textarea at bounding box center [529, 380] width 512 height 82
paste textarea "customer wants a manager to call him - upset since this happened again same as …"
type textarea "Cleaner(s) Unassigned: (3) [PERSON_NAME] (C) Reason Unassigned: sick Contact vi…"
click at [731, 450] on div "[PERSON_NAME] Less than a minute ago Send to: Staff Nothing selected Send to: S…" at bounding box center [526, 389] width 507 height 154
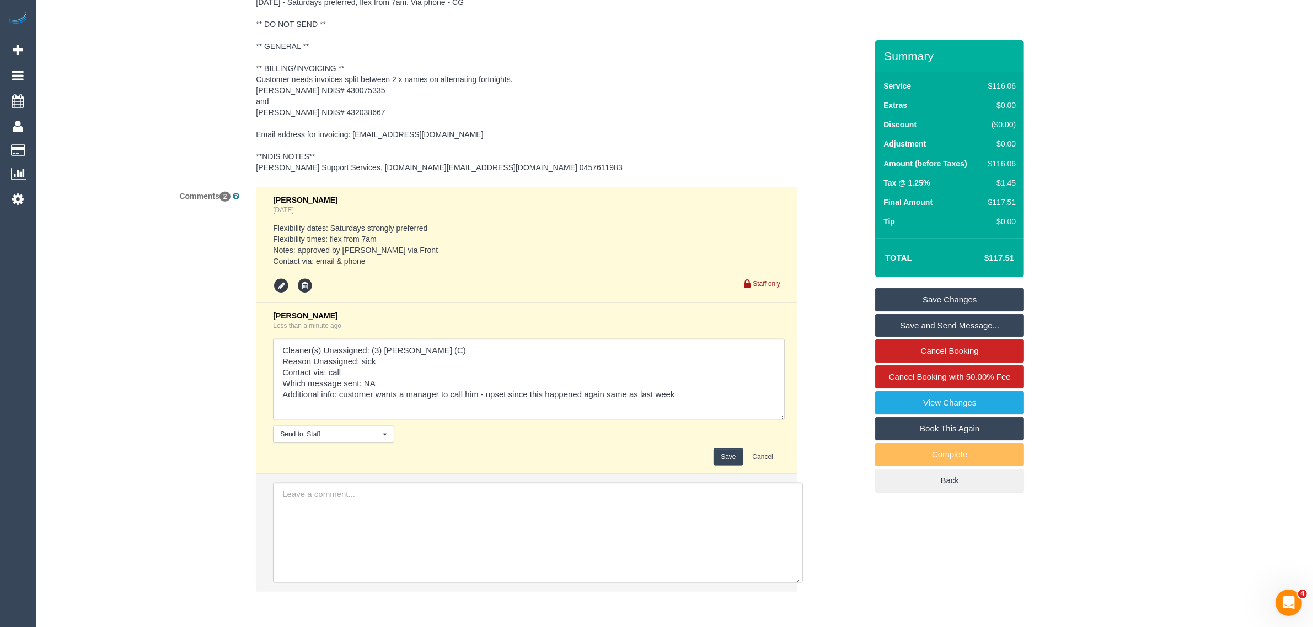
click at [729, 453] on button "Save" at bounding box center [727, 457] width 29 height 17
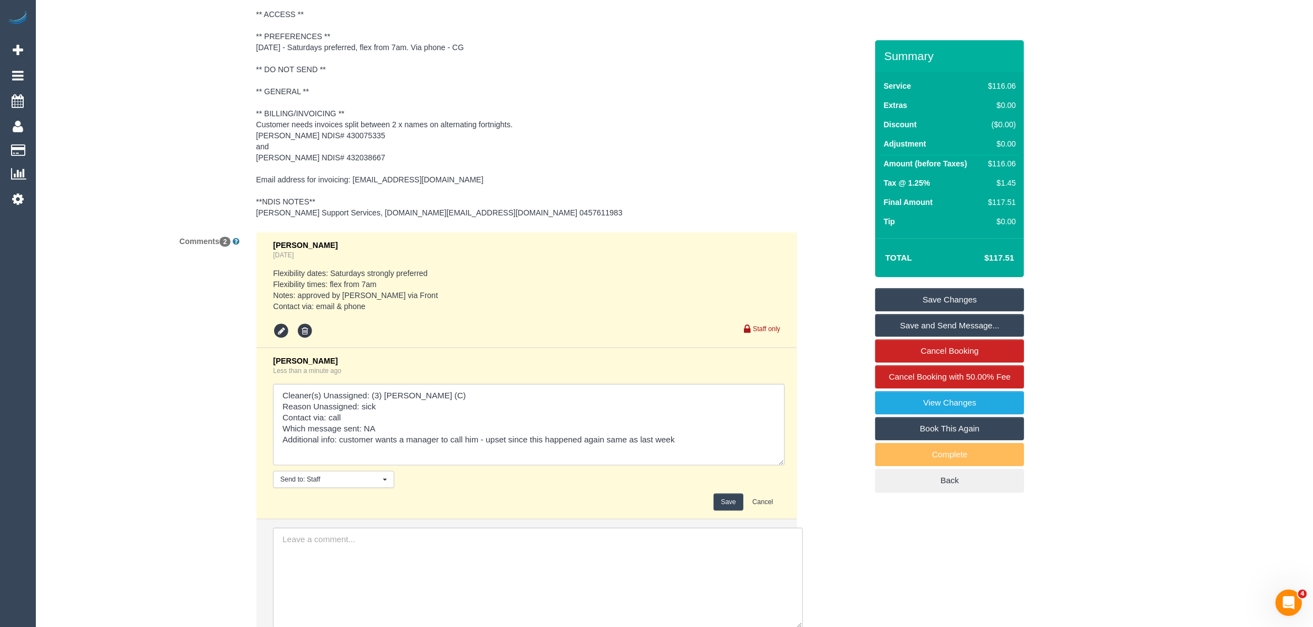
scroll to position [1161, 0]
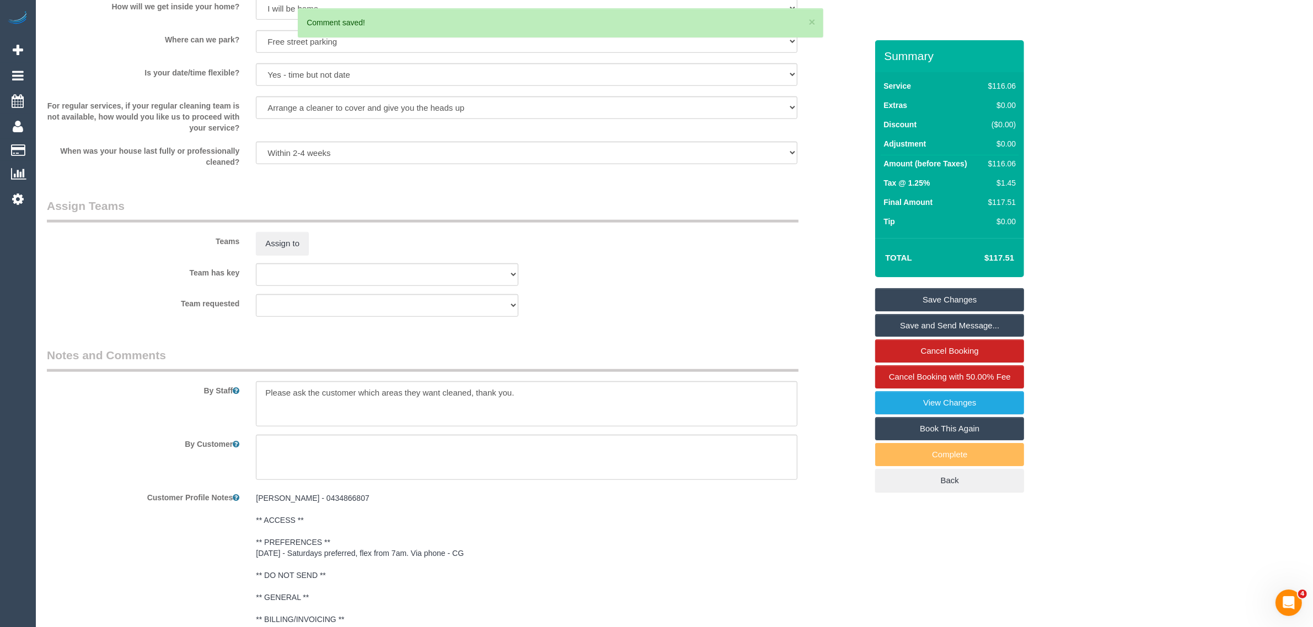
click at [921, 300] on link "Save Changes" at bounding box center [949, 299] width 149 height 23
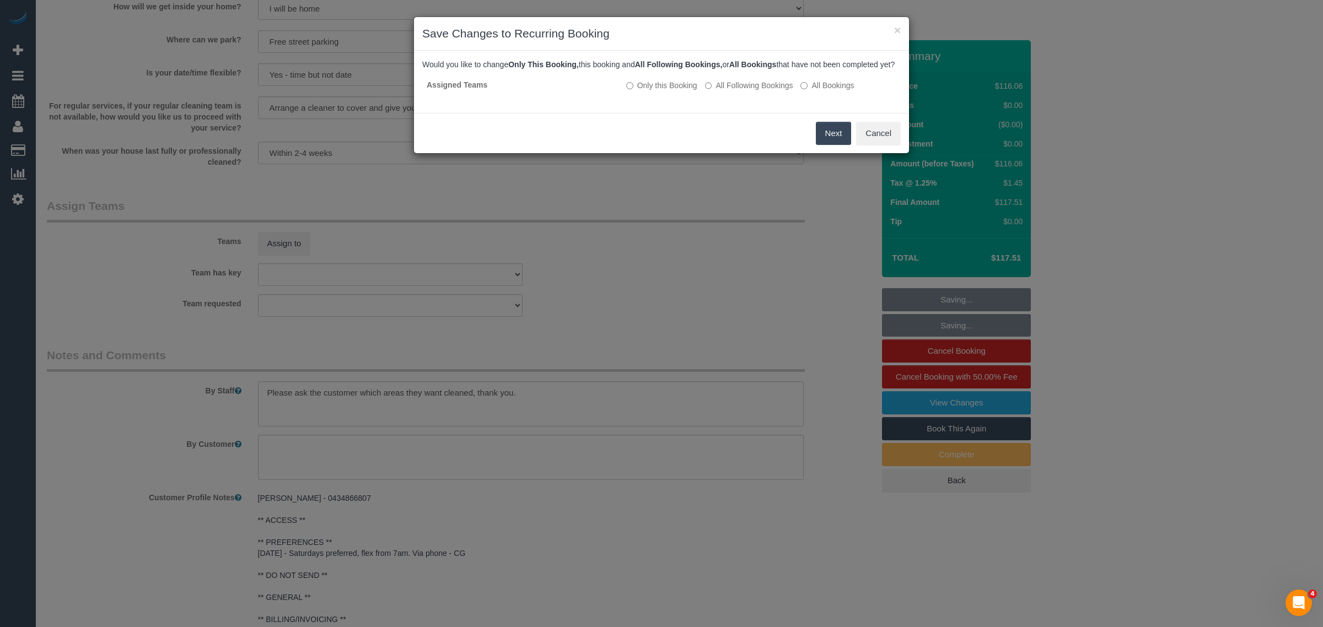
click at [836, 141] on button "Next" at bounding box center [834, 133] width 36 height 23
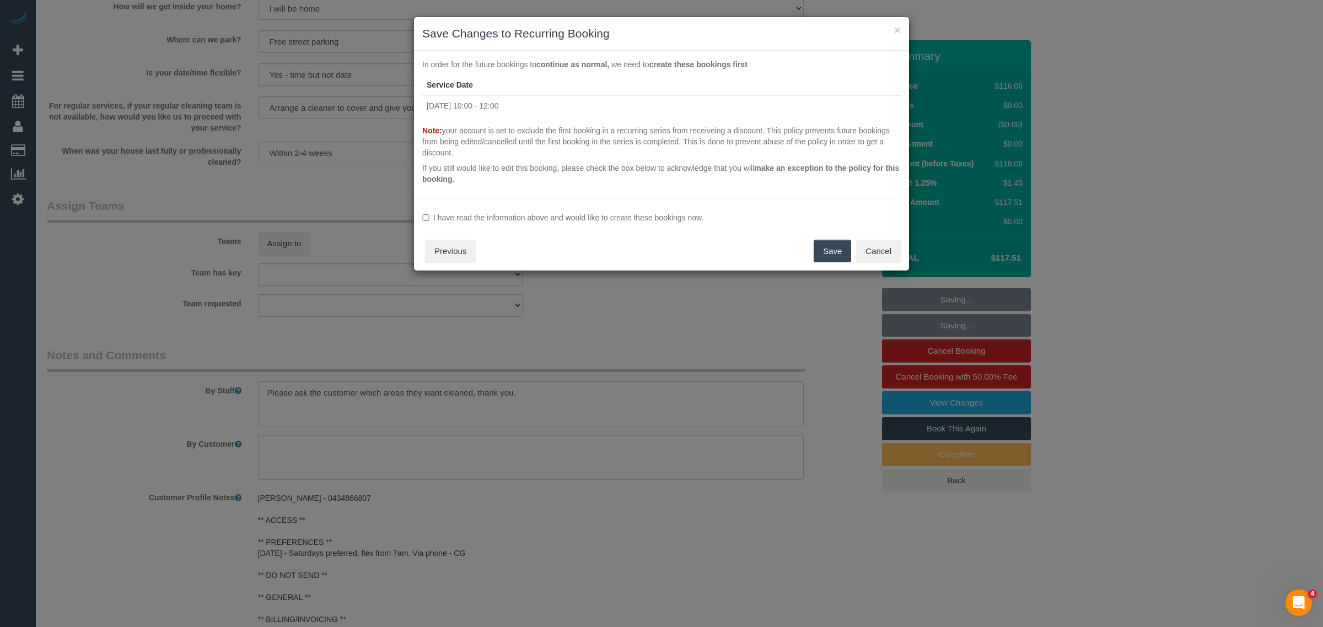
drag, startPoint x: 437, startPoint y: 217, endPoint x: 430, endPoint y: 219, distance: 7.2
click at [437, 218] on label "I have read the information above and would like to create these bookings now." at bounding box center [661, 217] width 479 height 11
click at [836, 257] on button "Save" at bounding box center [832, 251] width 37 height 23
